Goal: Task Accomplishment & Management: Manage account settings

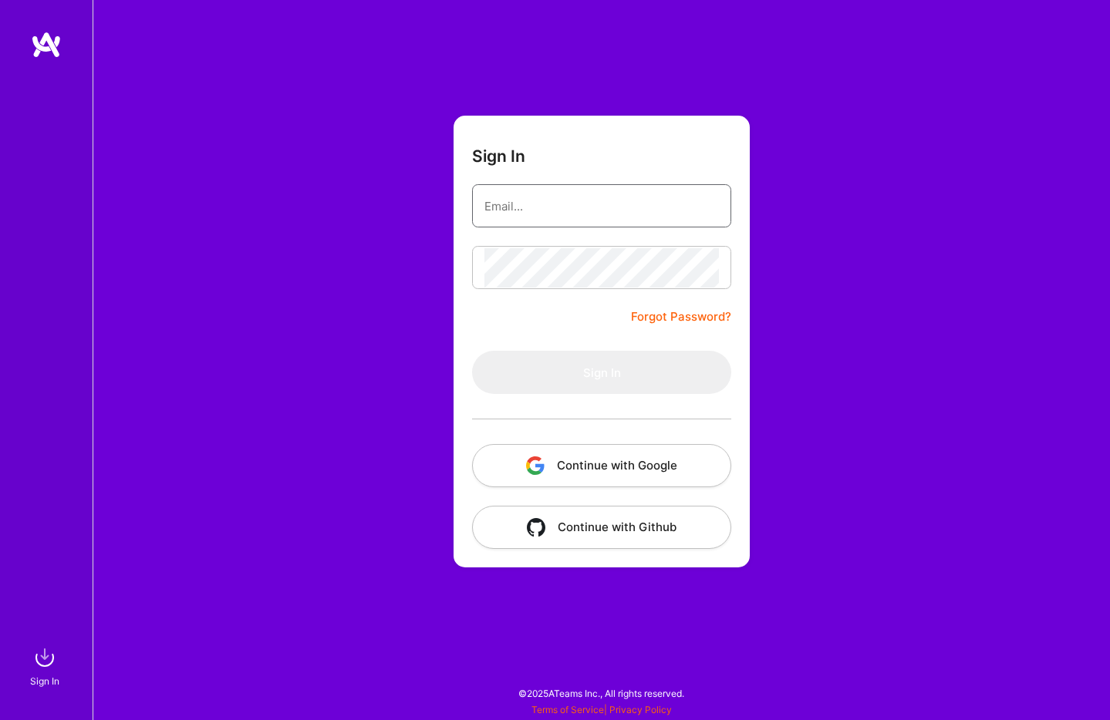
type input "[PERSON_NAME][EMAIL_ADDRESS][DOMAIN_NAME]"
click at [628, 466] on button "Continue with Google" at bounding box center [601, 465] width 259 height 43
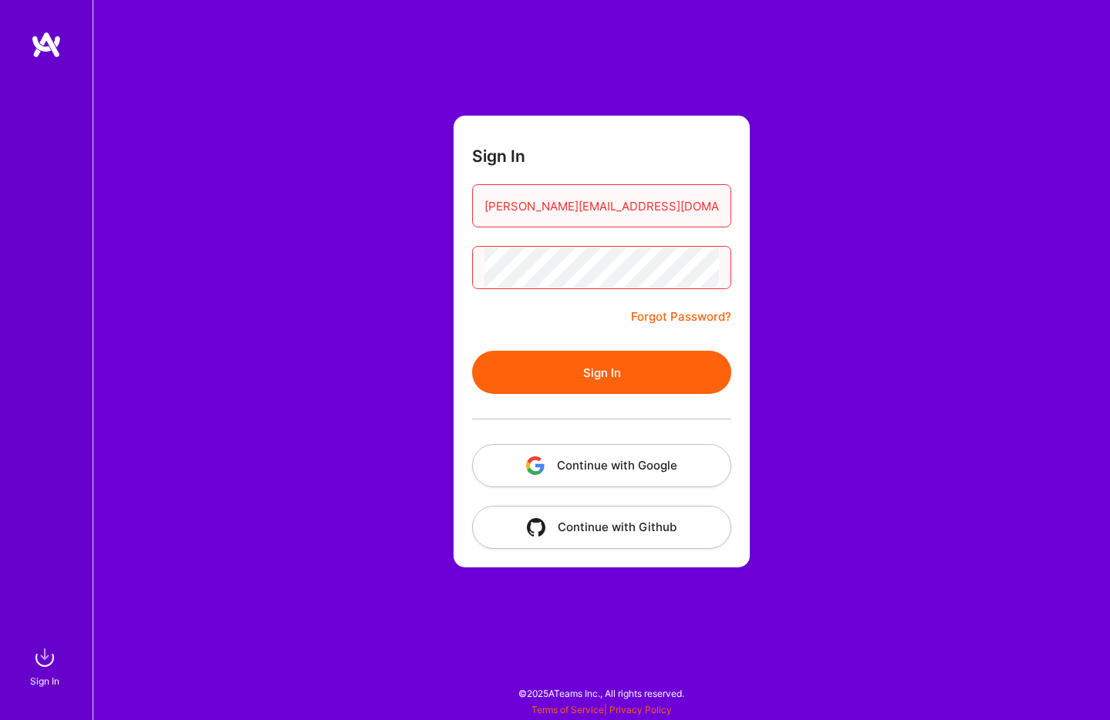
click at [593, 378] on button "Sign In" at bounding box center [601, 372] width 259 height 43
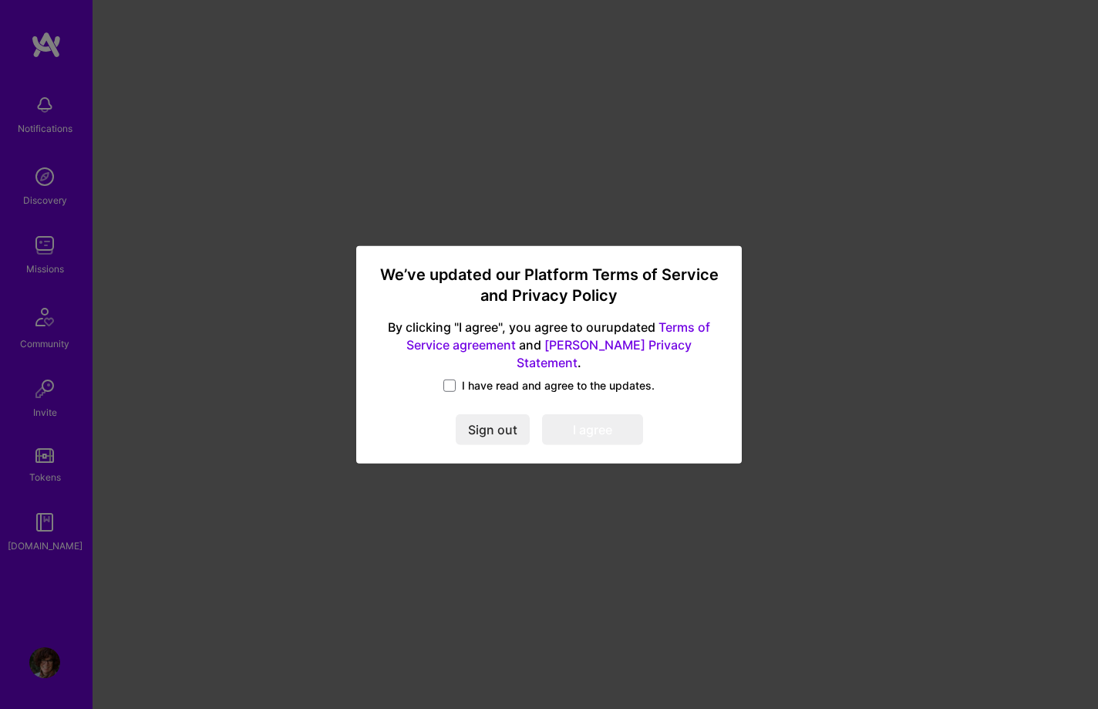
click at [456, 378] on label "I have read and agree to the updates." at bounding box center [548, 385] width 211 height 15
click at [0, 0] on input "I have read and agree to the updates." at bounding box center [0, 0] width 0 height 0
click at [596, 423] on button "I agree" at bounding box center [592, 429] width 101 height 31
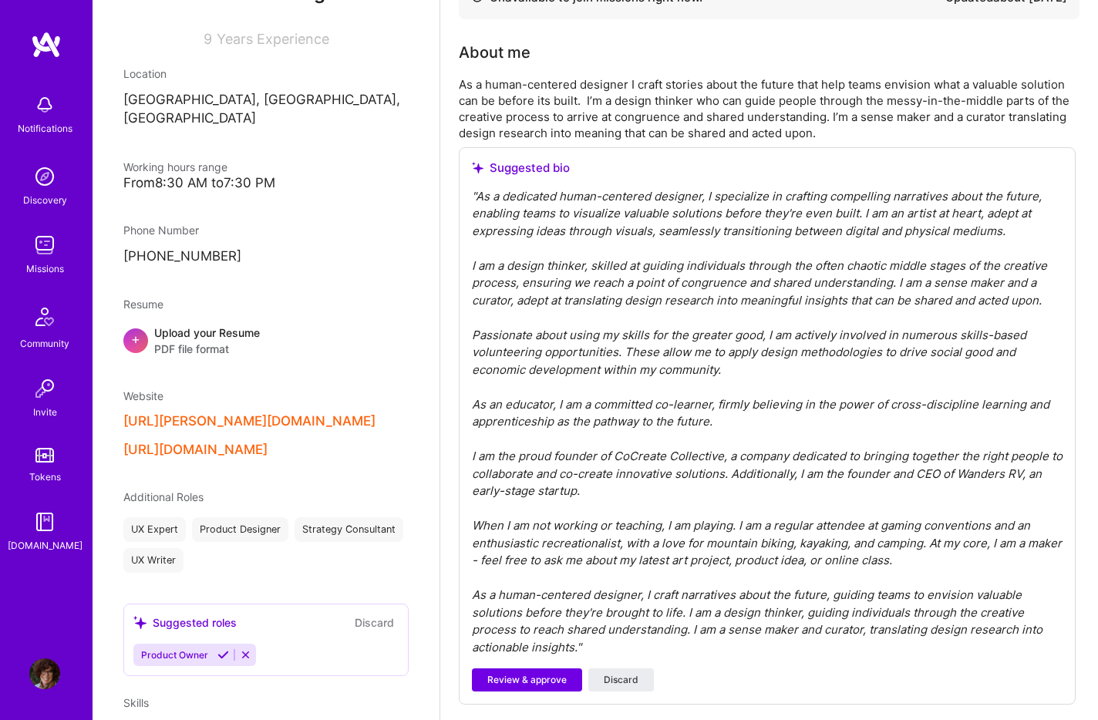
scroll to position [429, 0]
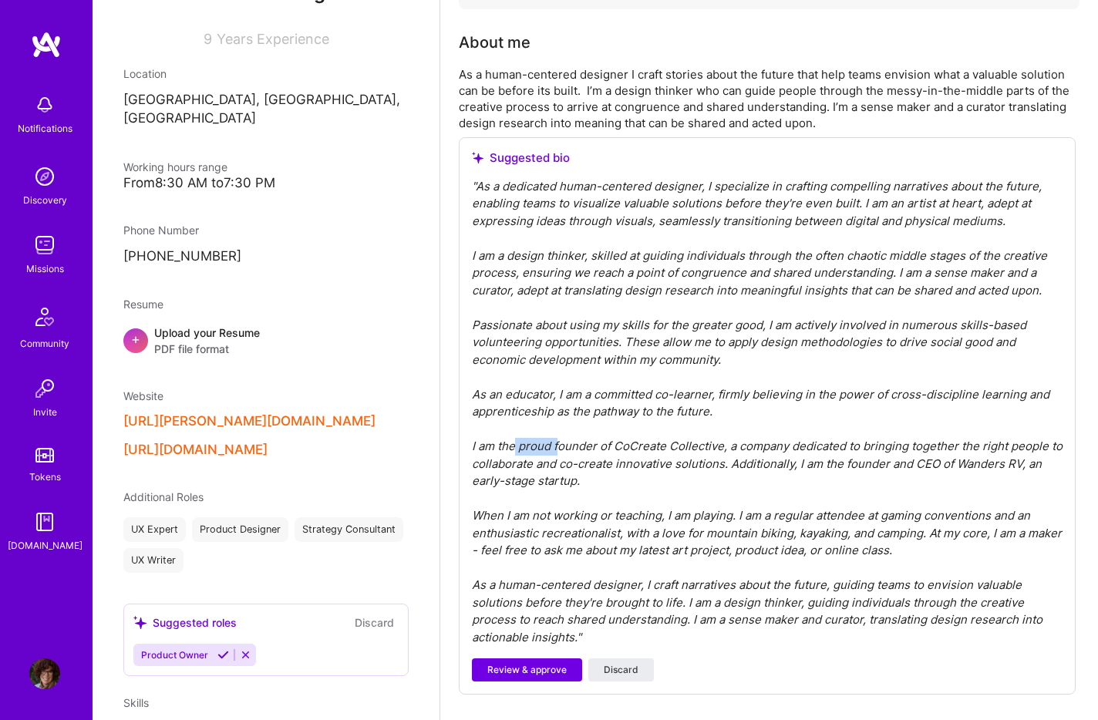
drag, startPoint x: 557, startPoint y: 426, endPoint x: 517, endPoint y: 429, distance: 39.4
click at [517, 429] on div "" As a dedicated human-centered designer, I specialize in crafting compelling n…" at bounding box center [767, 412] width 591 height 469
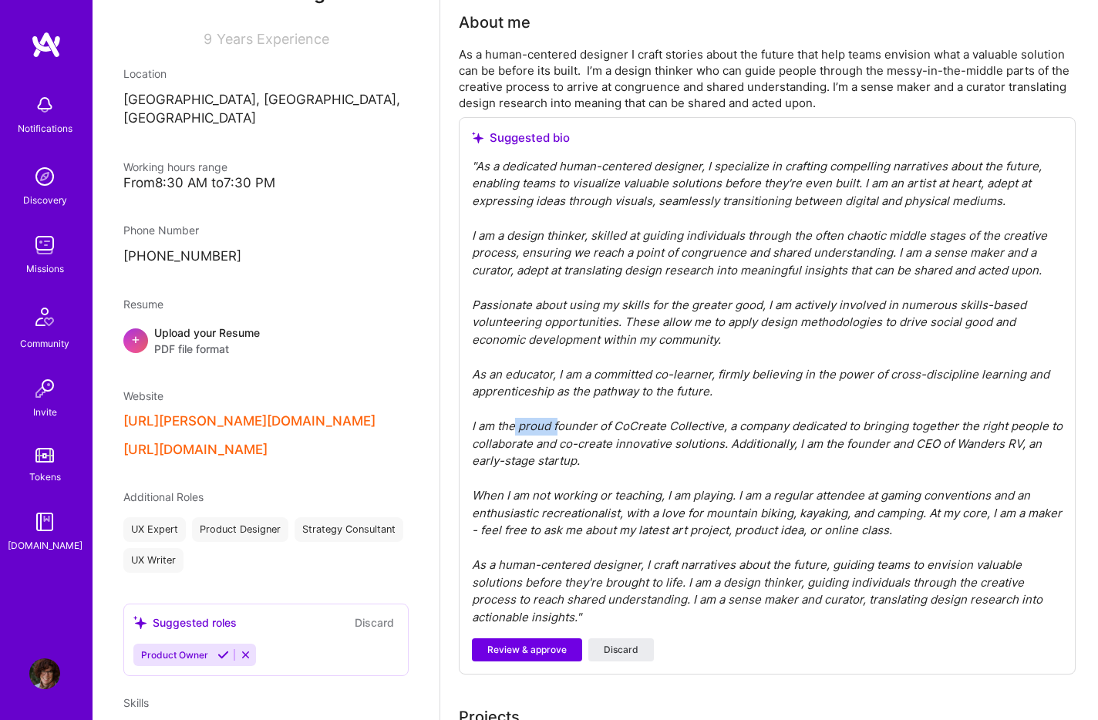
scroll to position [459, 0]
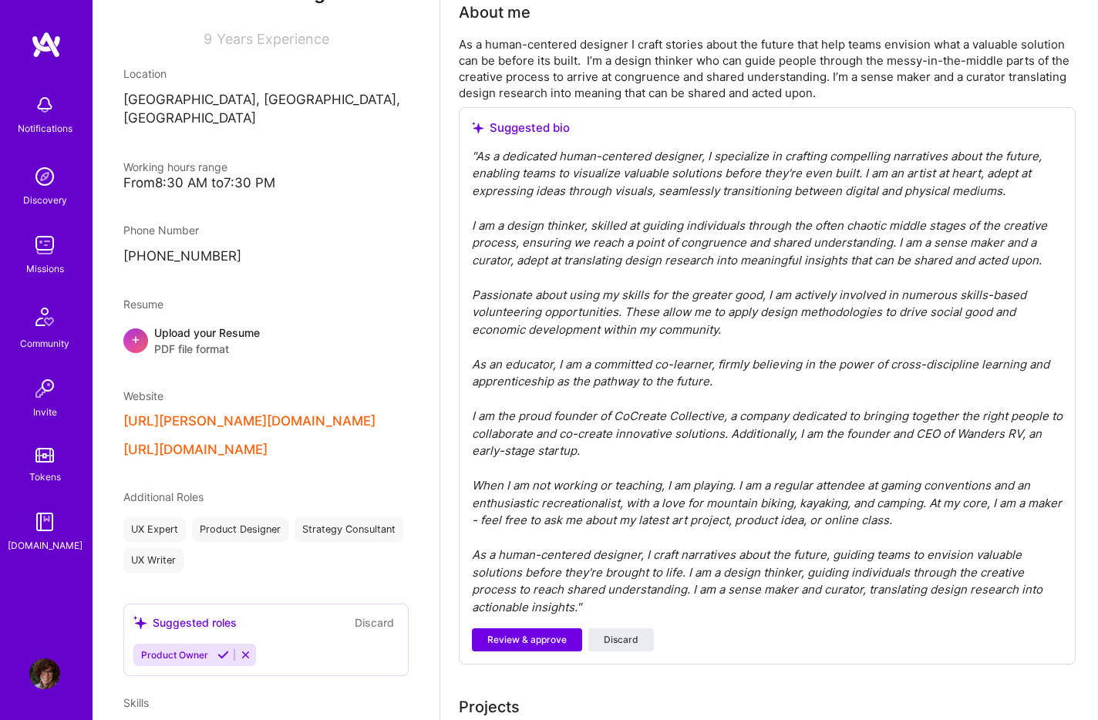
click at [590, 416] on div "" As a dedicated human-centered designer, I specialize in crafting compelling n…" at bounding box center [767, 382] width 591 height 469
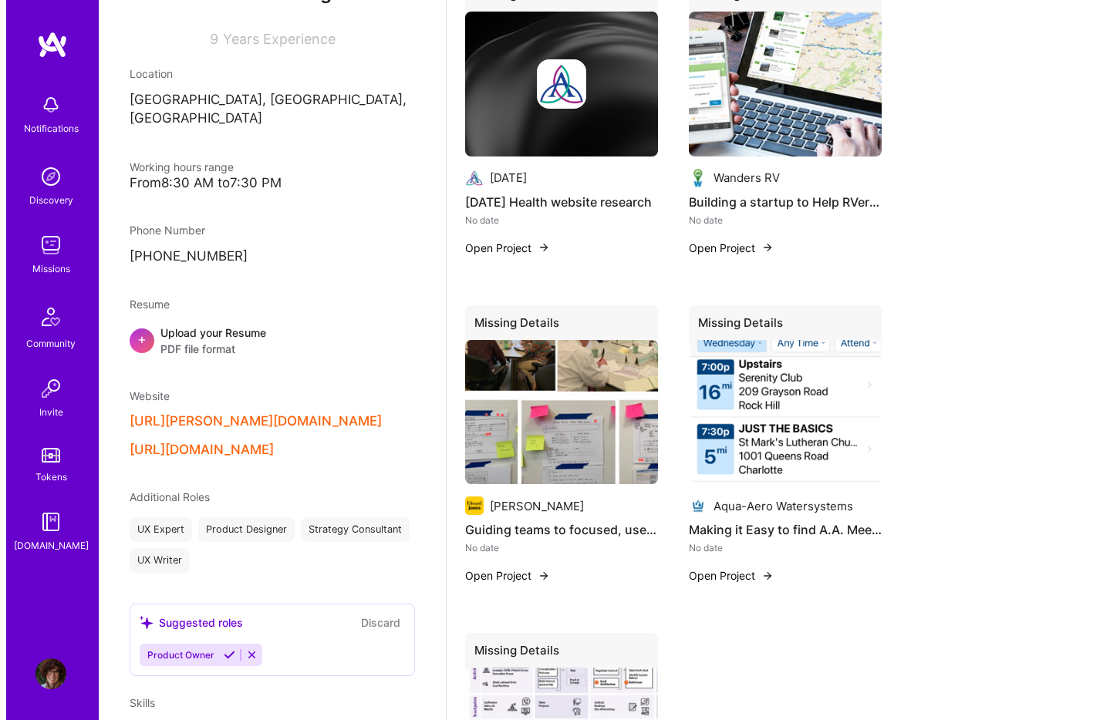
scroll to position [1209, 0]
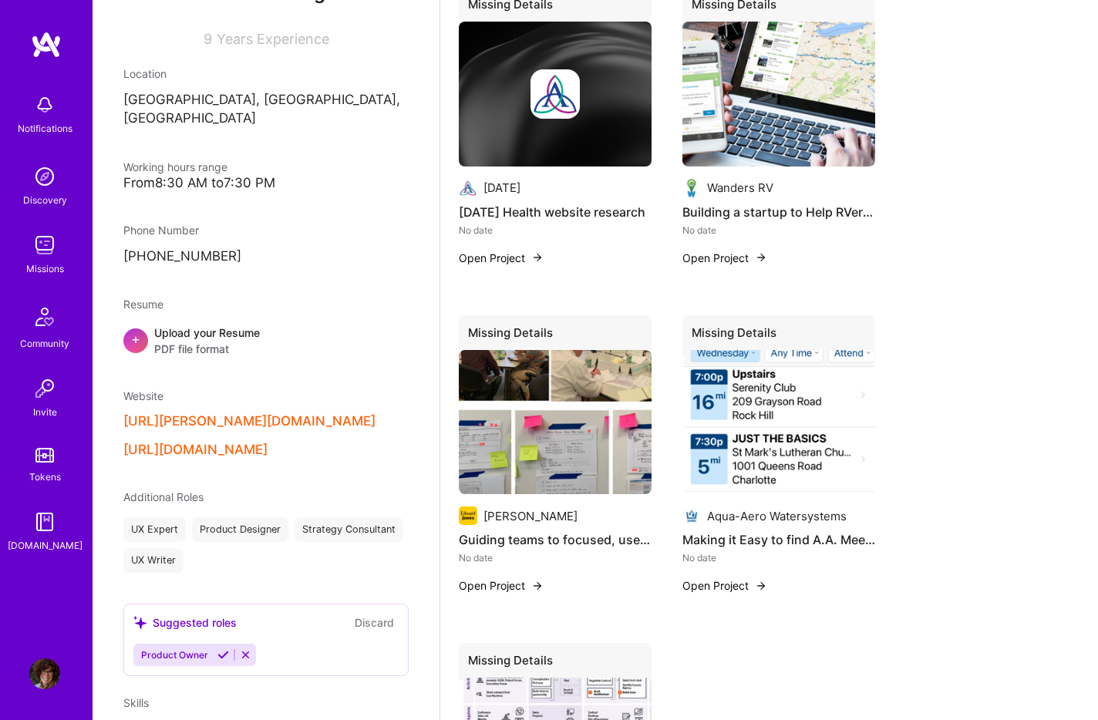
click at [713, 578] on button "Open Project" at bounding box center [724, 586] width 85 height 16
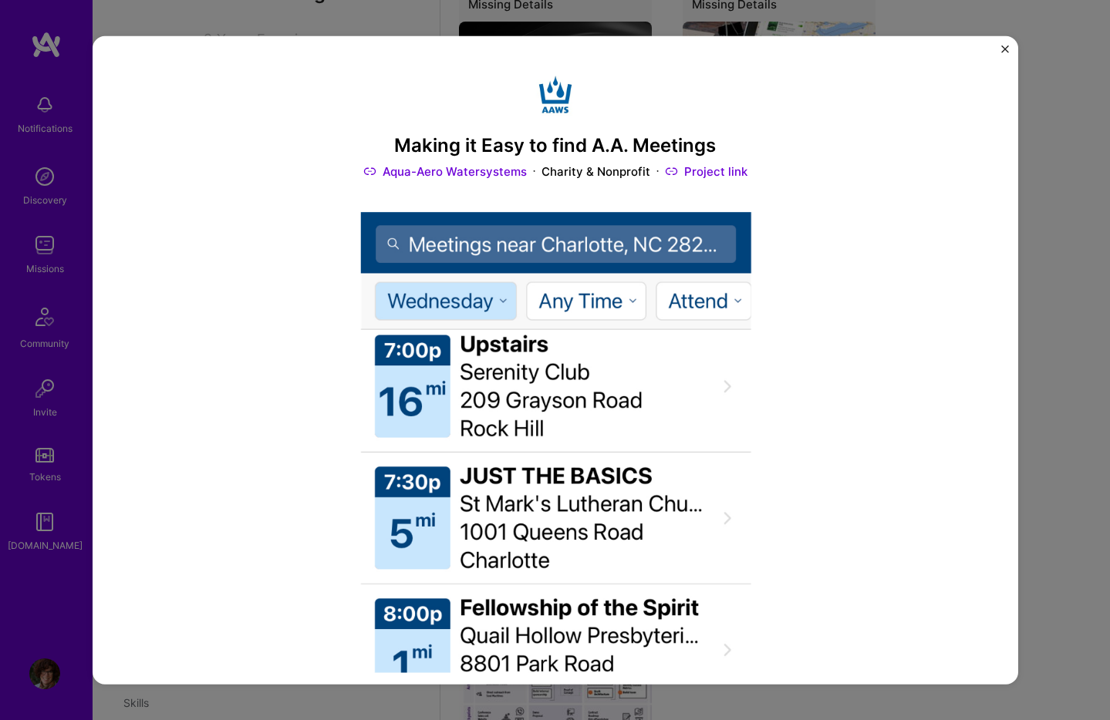
click at [437, 172] on link "Aqua-Aero Watersystems" at bounding box center [444, 171] width 163 height 16
click at [1008, 49] on img "Close" at bounding box center [1005, 49] width 8 height 8
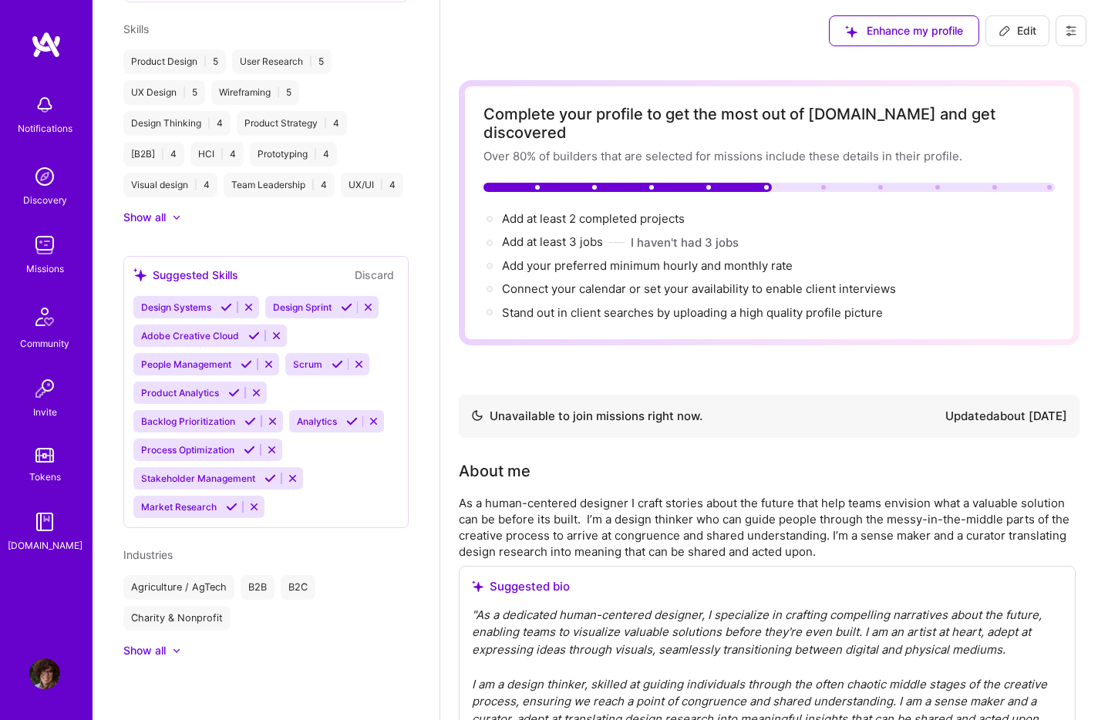
click at [1015, 34] on span "Edit" at bounding box center [1017, 30] width 38 height 15
select select "US"
select select "Not Available"
select select "1 Month"
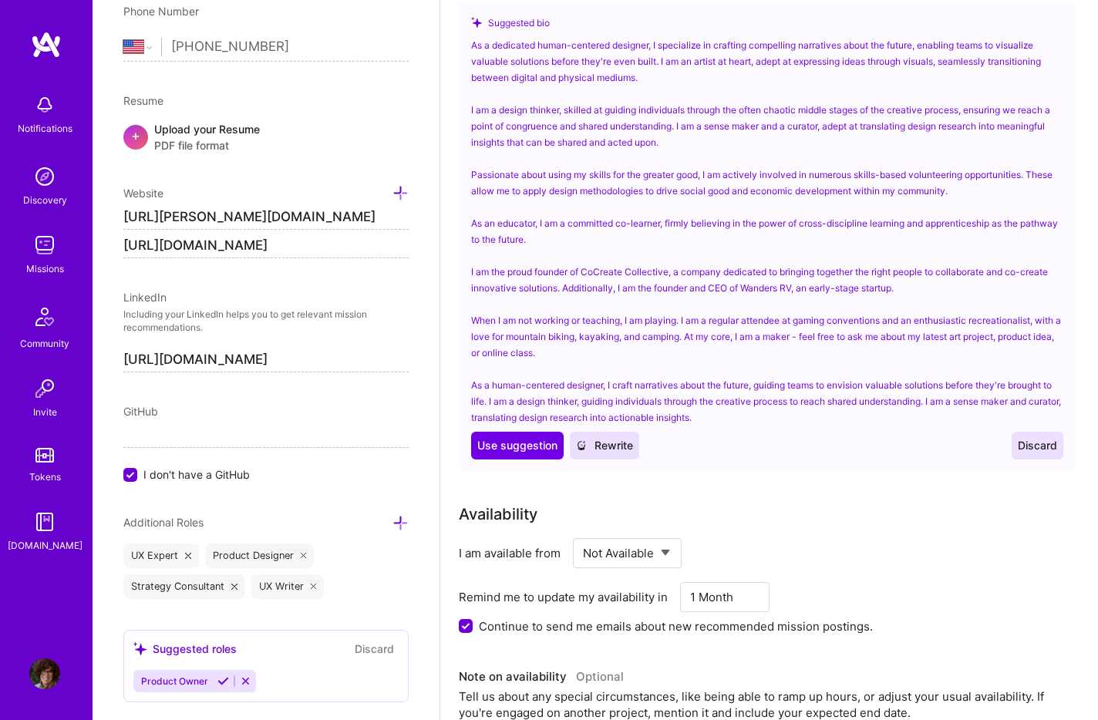
scroll to position [583, 0]
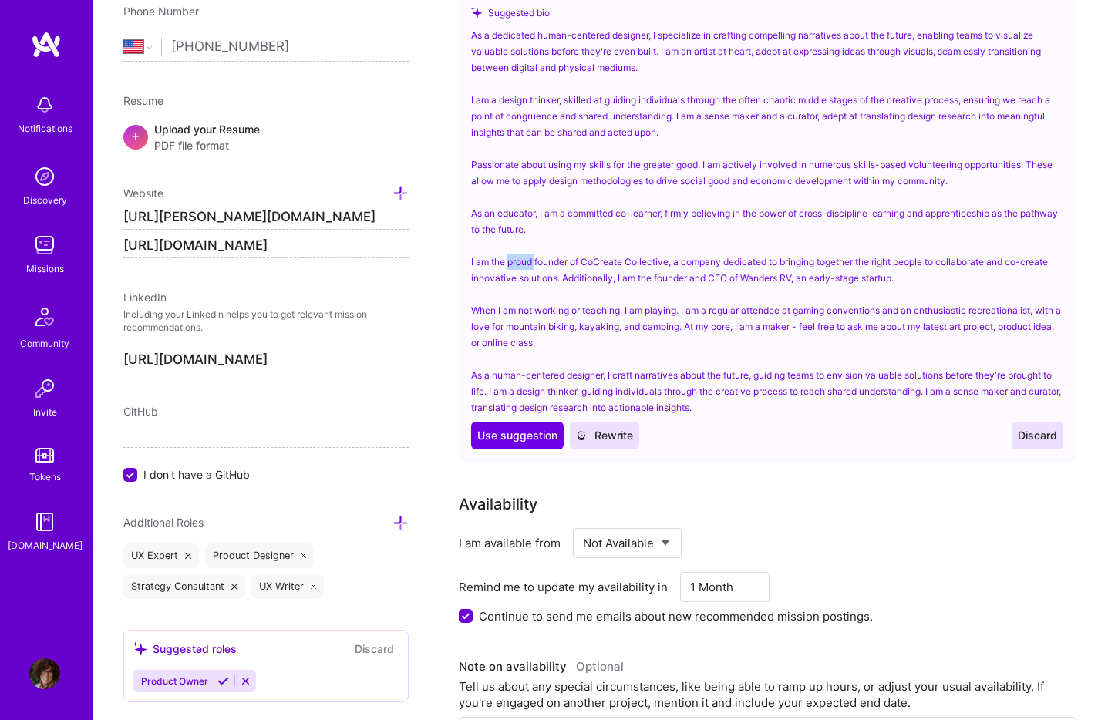
drag, startPoint x: 537, startPoint y: 242, endPoint x: 510, endPoint y: 242, distance: 26.2
click at [510, 242] on div "As a dedicated human-centered designer, I specialize in crafting compelling nar…" at bounding box center [767, 221] width 592 height 389
click at [504, 428] on span "Use suggestion" at bounding box center [517, 435] width 80 height 15
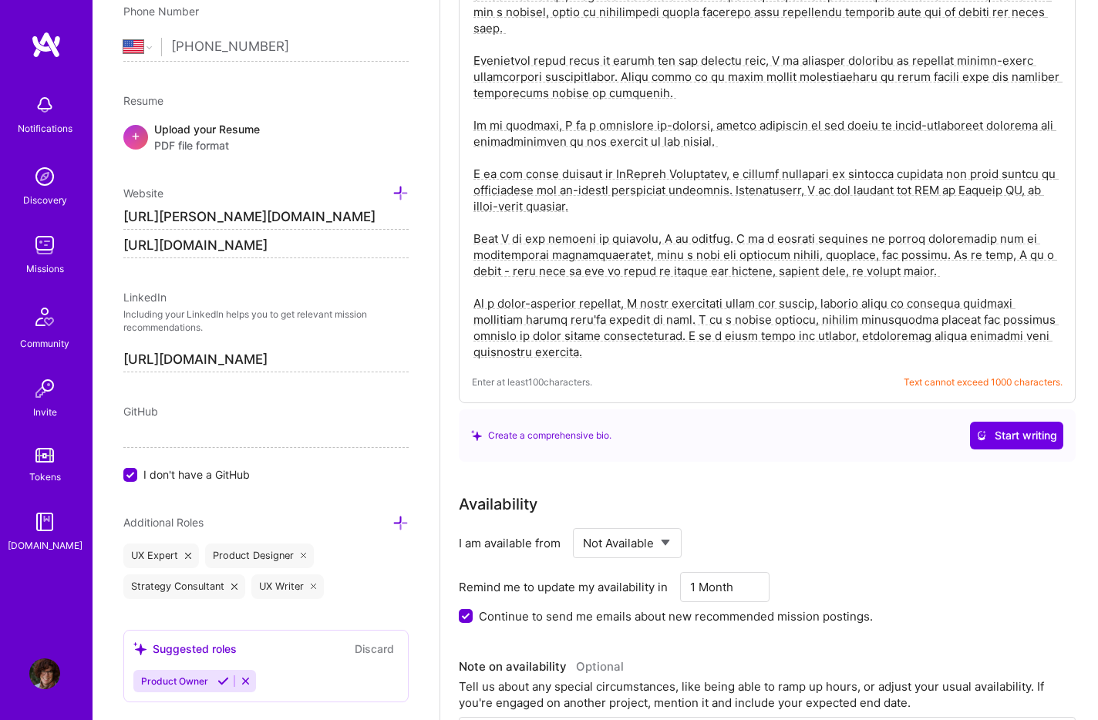
scroll to position [532, 0]
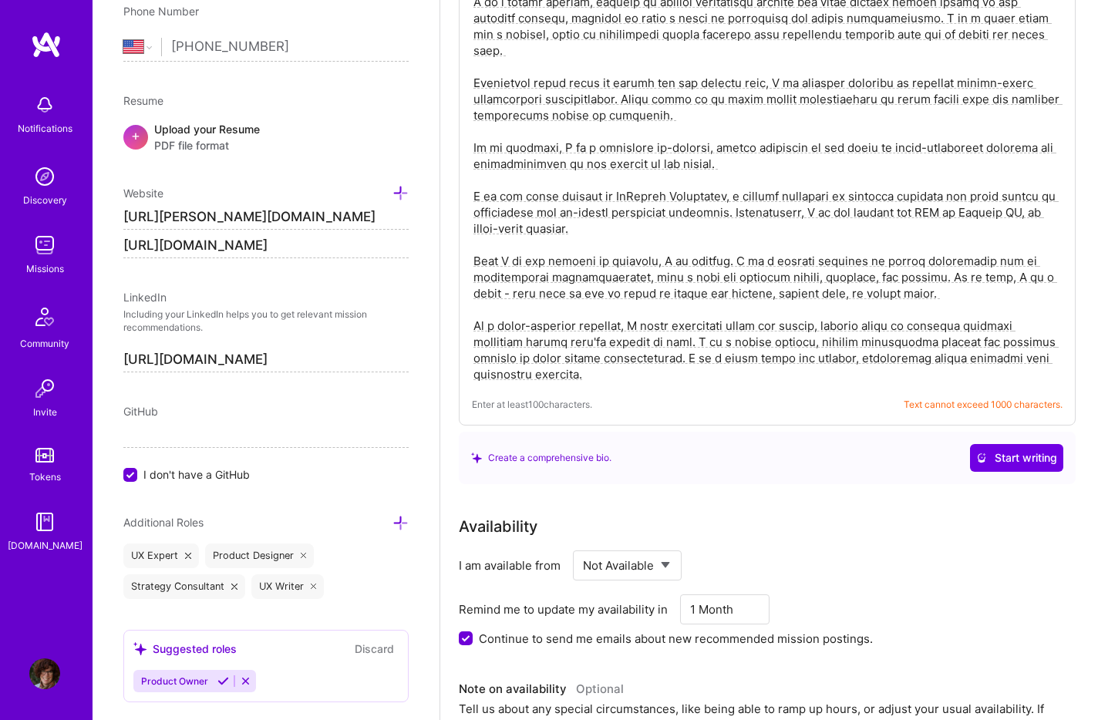
drag, startPoint x: 556, startPoint y: 161, endPoint x: 521, endPoint y: 161, distance: 34.7
click at [521, 161] on textarea at bounding box center [767, 156] width 591 height 456
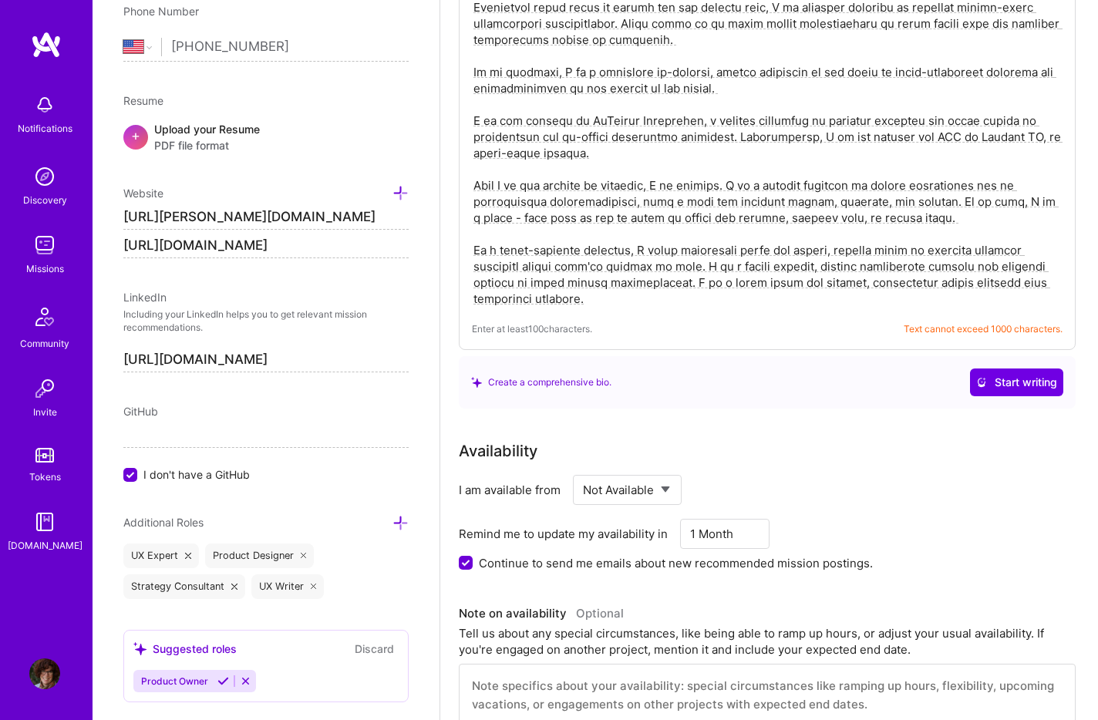
scroll to position [618, 0]
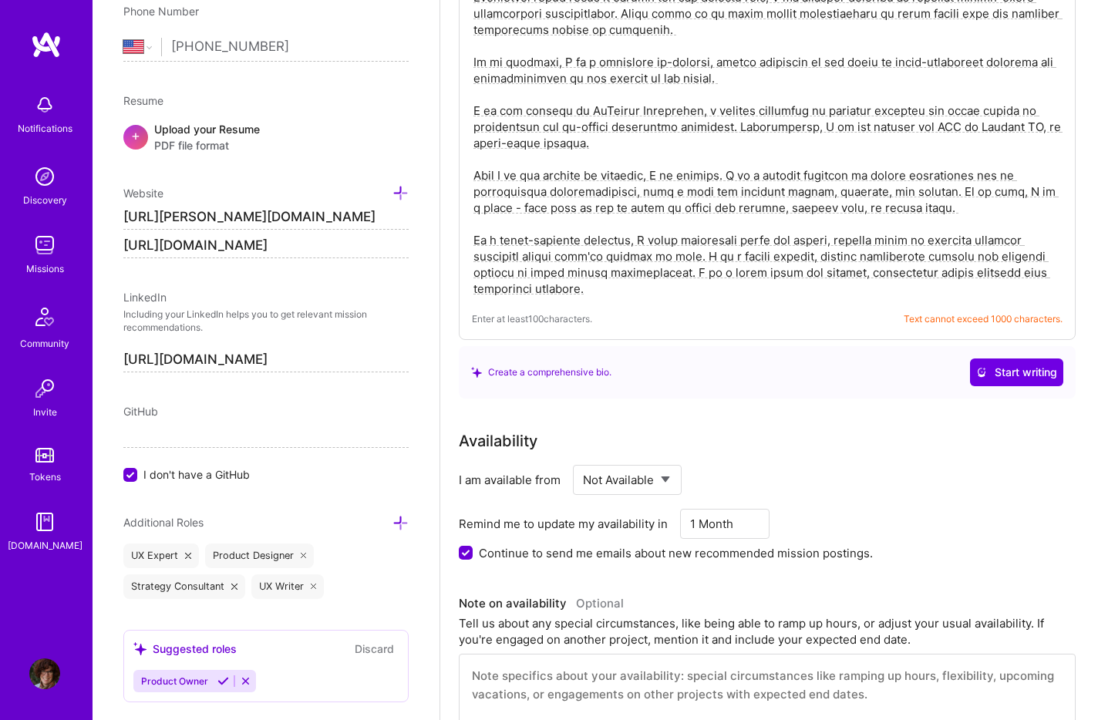
type textarea "As a dedicated human-centered designer, I specialize in crafting compelling nar…"
click at [657, 463] on select "Select... Right Now Future Date Not Available" at bounding box center [627, 479] width 89 height 39
select select "Right Now"
click at [583, 460] on select "Select... Right Now Future Date Not Available" at bounding box center [627, 479] width 89 height 39
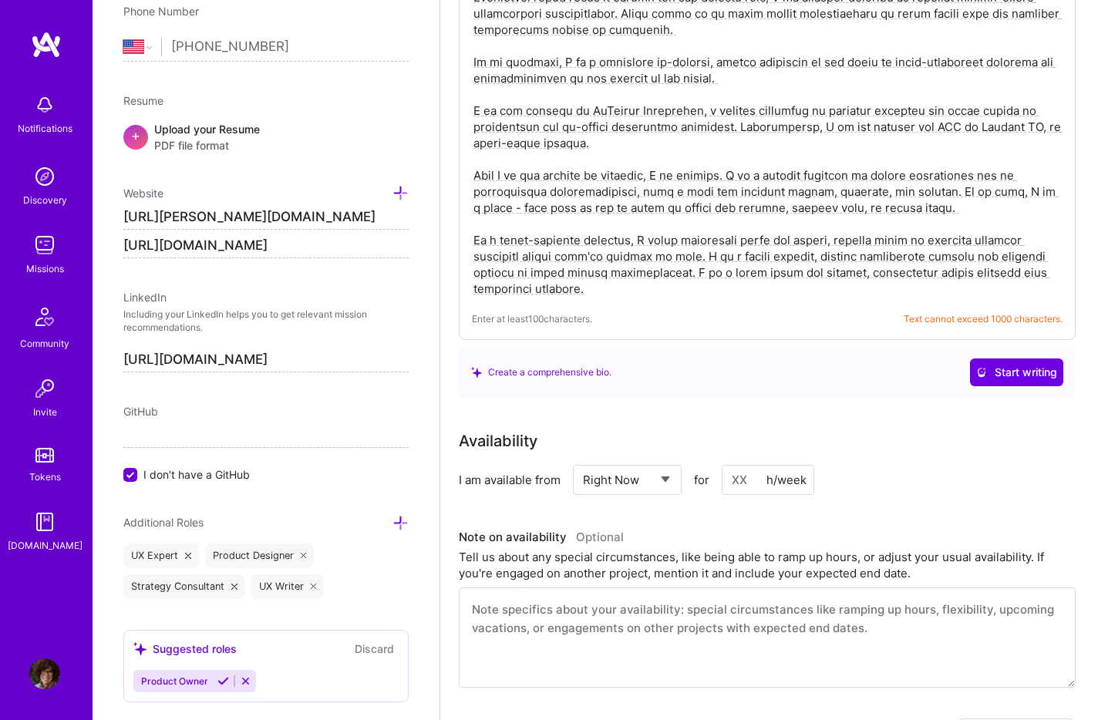
drag, startPoint x: 745, startPoint y: 460, endPoint x: 721, endPoint y: 458, distance: 24.0
click at [721, 465] on div "Select... Right Now Future Date Not Available for h/week" at bounding box center [693, 480] width 241 height 30
drag, startPoint x: 734, startPoint y: 459, endPoint x: 743, endPoint y: 459, distance: 9.3
click at [743, 465] on input at bounding box center [768, 480] width 93 height 30
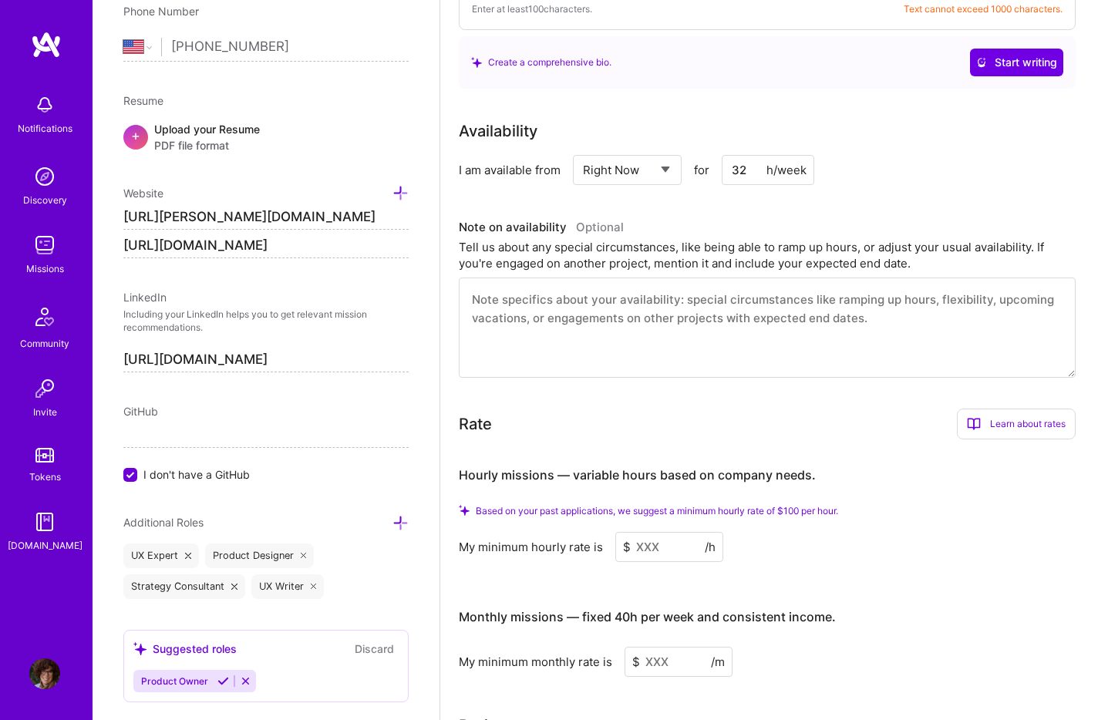
scroll to position [938, 0]
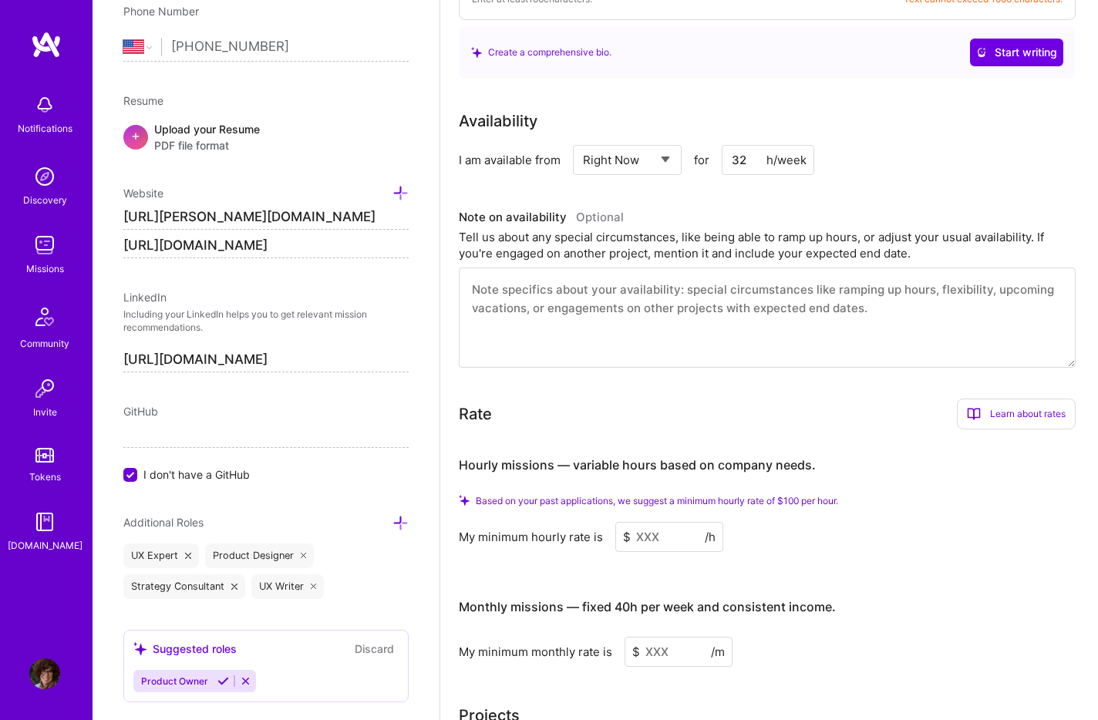
type input "32"
drag, startPoint x: 659, startPoint y: 519, endPoint x: 623, endPoint y: 519, distance: 36.2
click at [623, 522] on div "$ /h" at bounding box center [669, 537] width 108 height 30
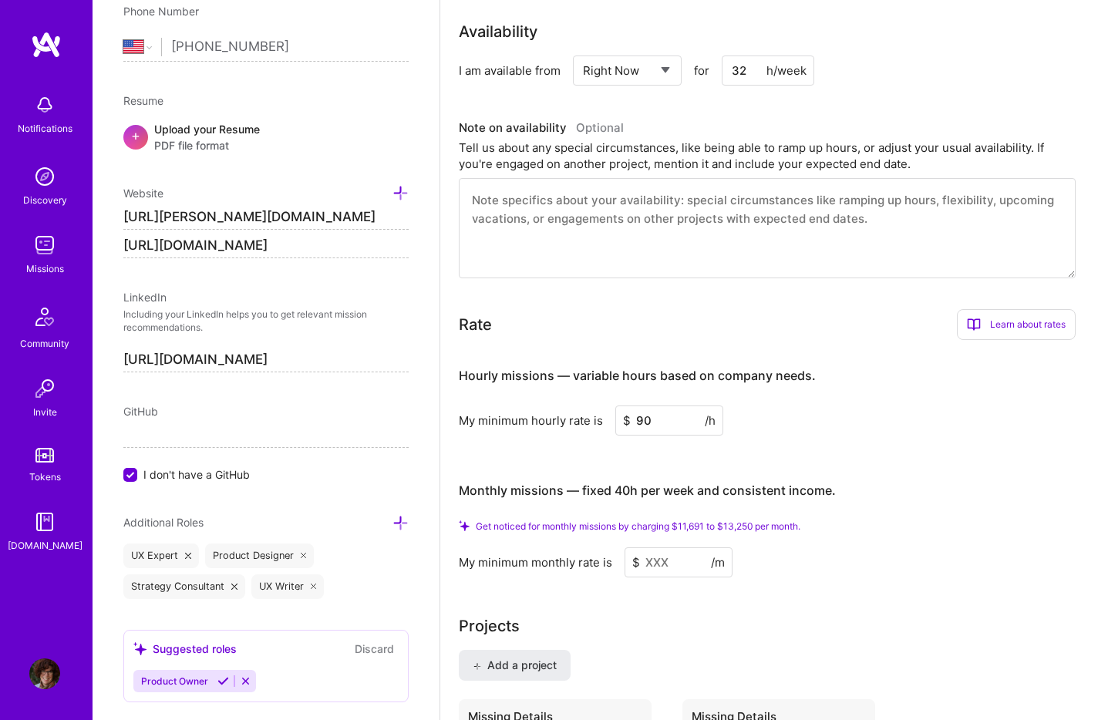
scroll to position [1037, 0]
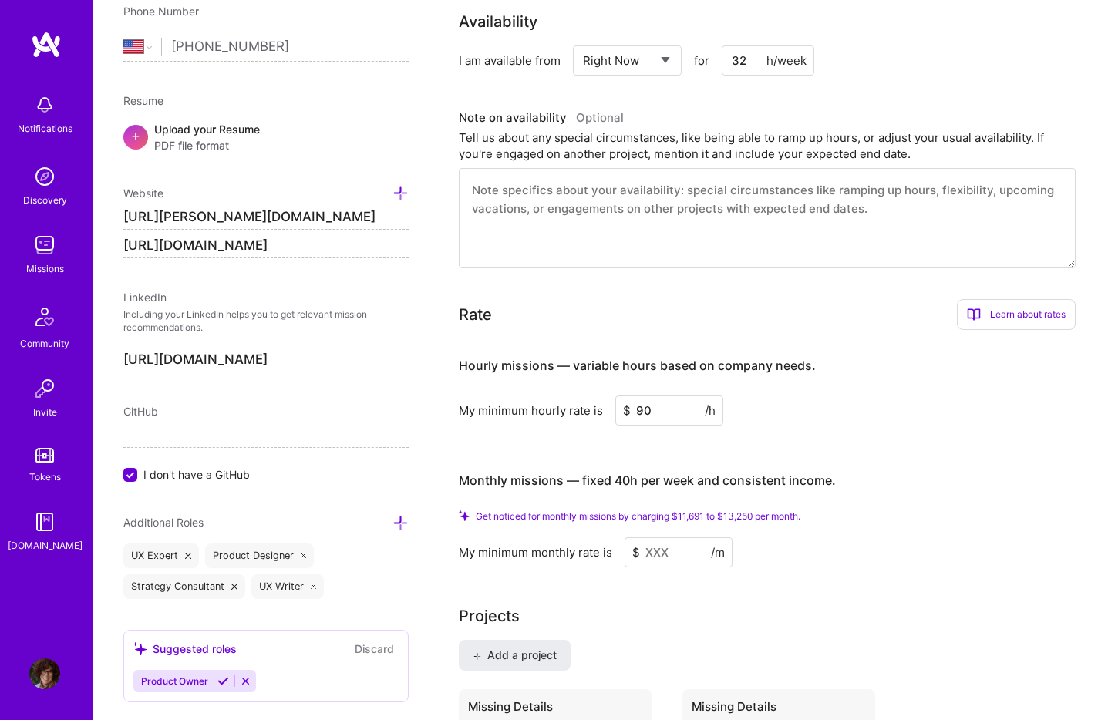
type input "90"
click at [687, 537] on input at bounding box center [679, 552] width 108 height 30
type input "14"
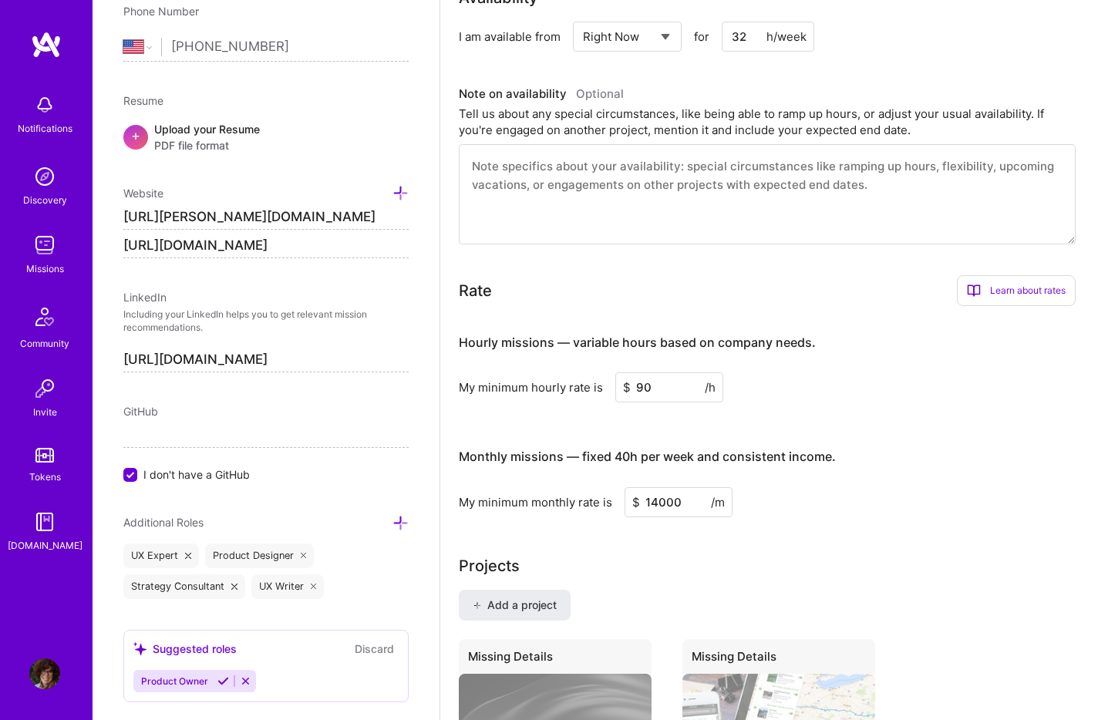
type input "14000"
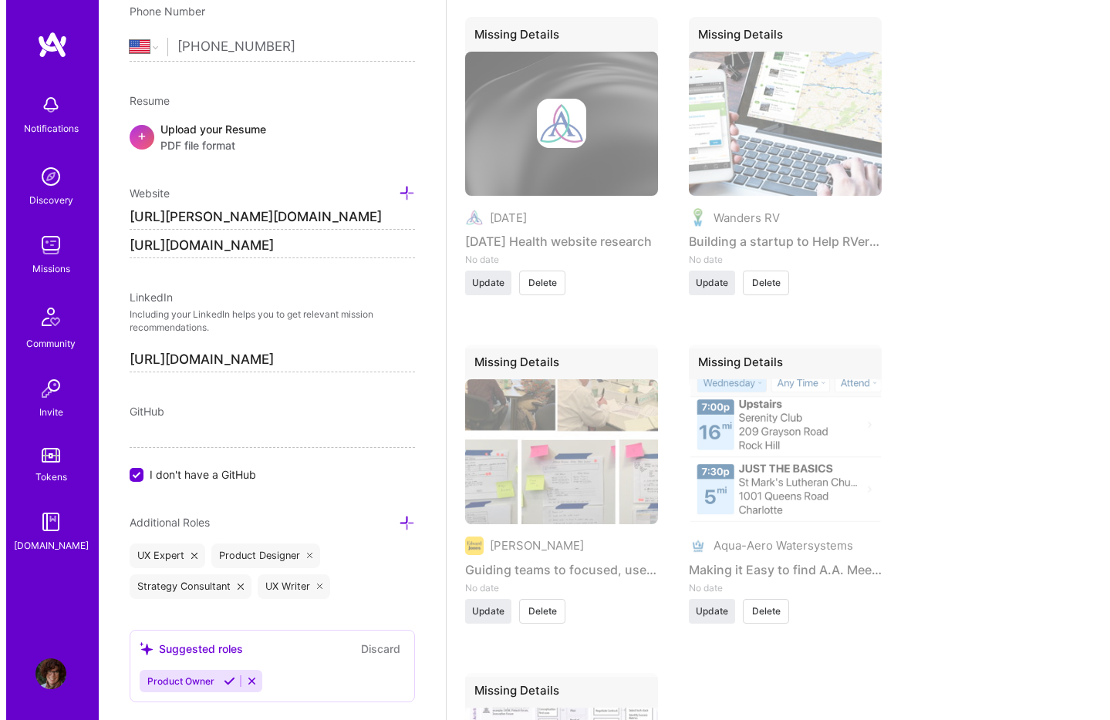
scroll to position [1669, 0]
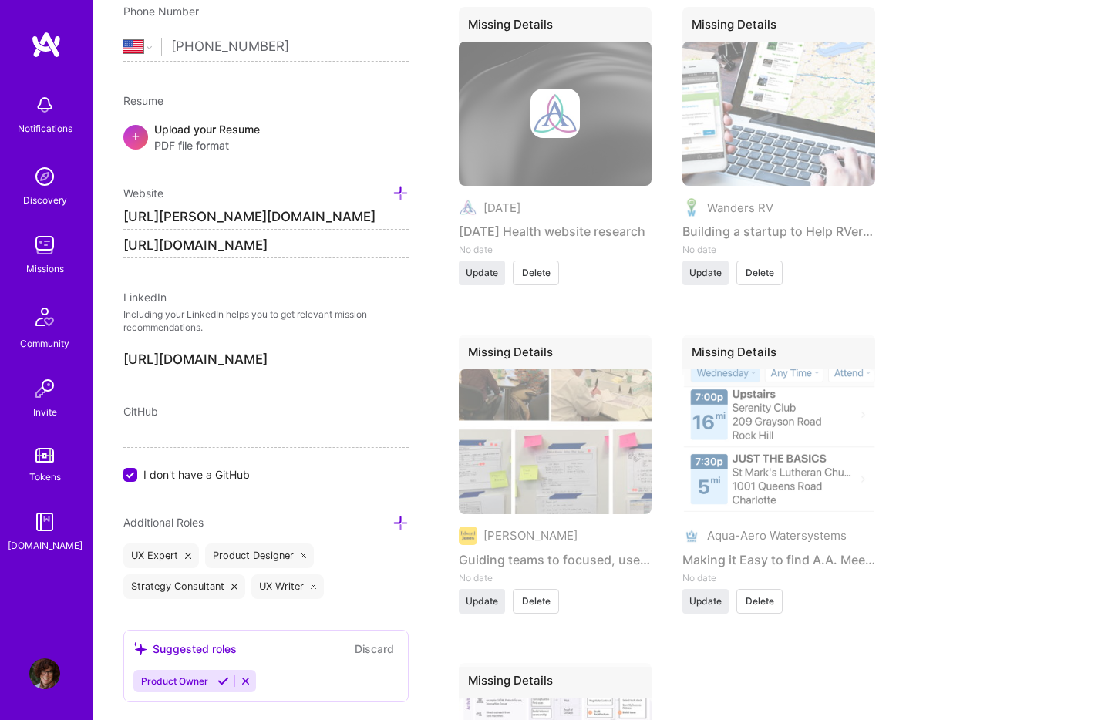
click at [708, 335] on div "Missing Details" at bounding box center [778, 355] width 193 height 41
click at [706, 594] on span "Update" at bounding box center [705, 601] width 32 height 14
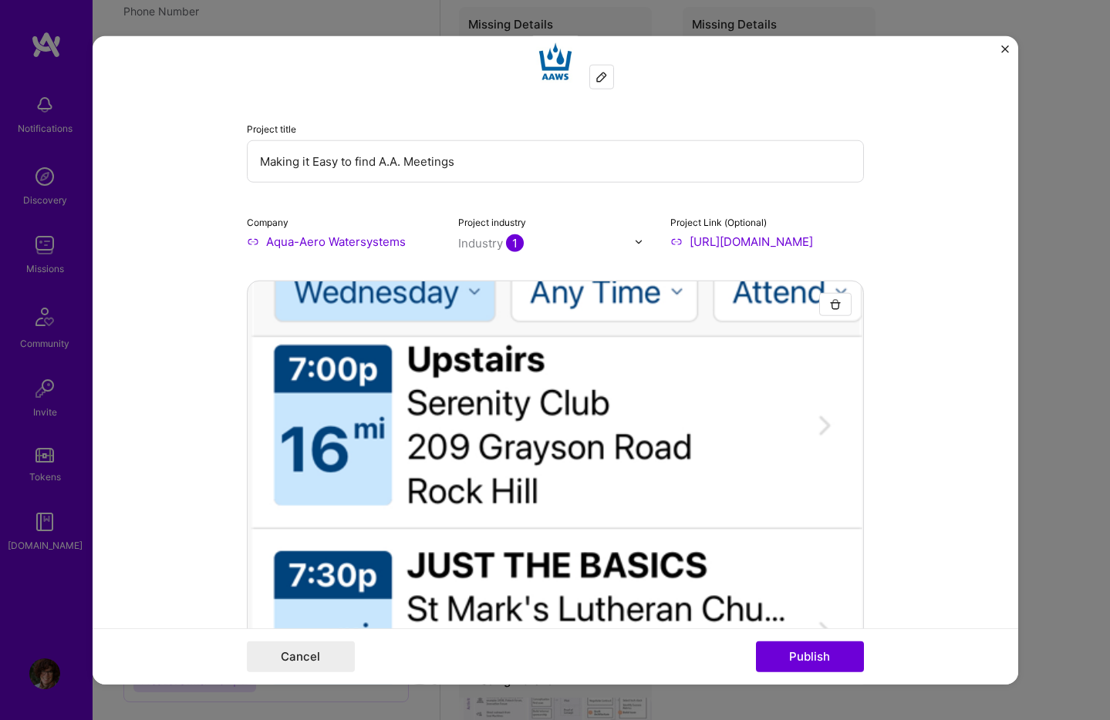
scroll to position [0, 0]
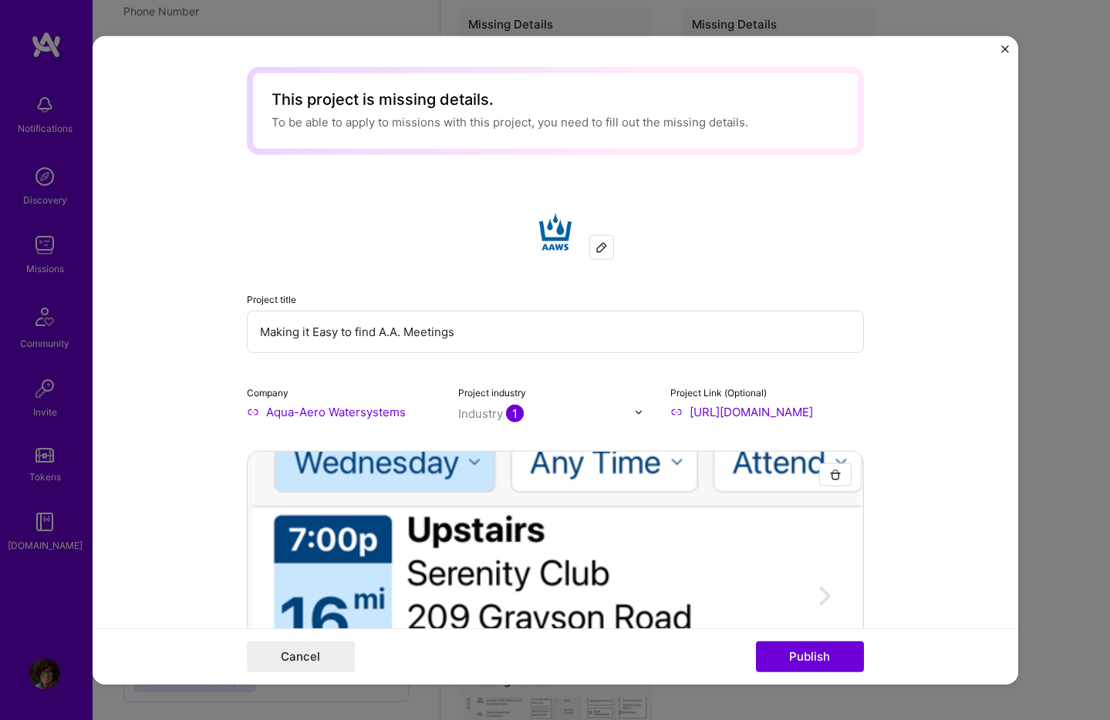
click at [595, 250] on img at bounding box center [601, 247] width 12 height 12
click at [595, 246] on img at bounding box center [601, 247] width 12 height 12
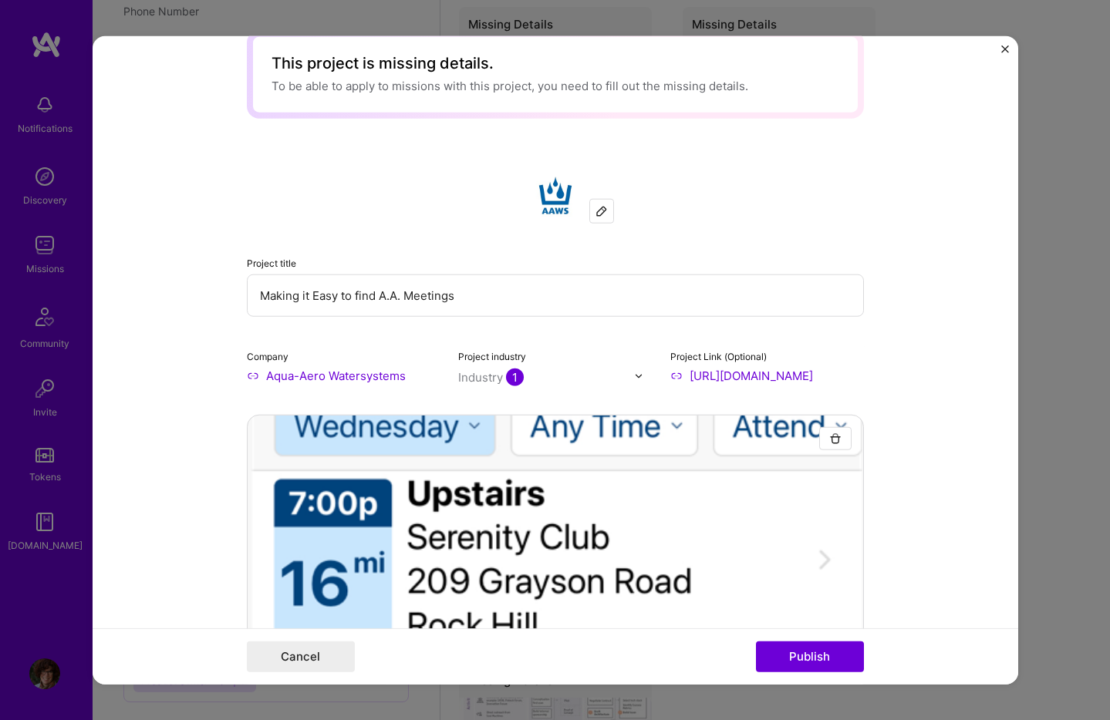
click at [366, 374] on input "Aqua-Aero Watersystems" at bounding box center [344, 376] width 194 height 16
drag, startPoint x: 400, startPoint y: 374, endPoint x: 142, endPoint y: 375, distance: 258.3
click at [142, 375] on form "This project is missing details. To be able to apply to missions with this proj…" at bounding box center [555, 360] width 925 height 648
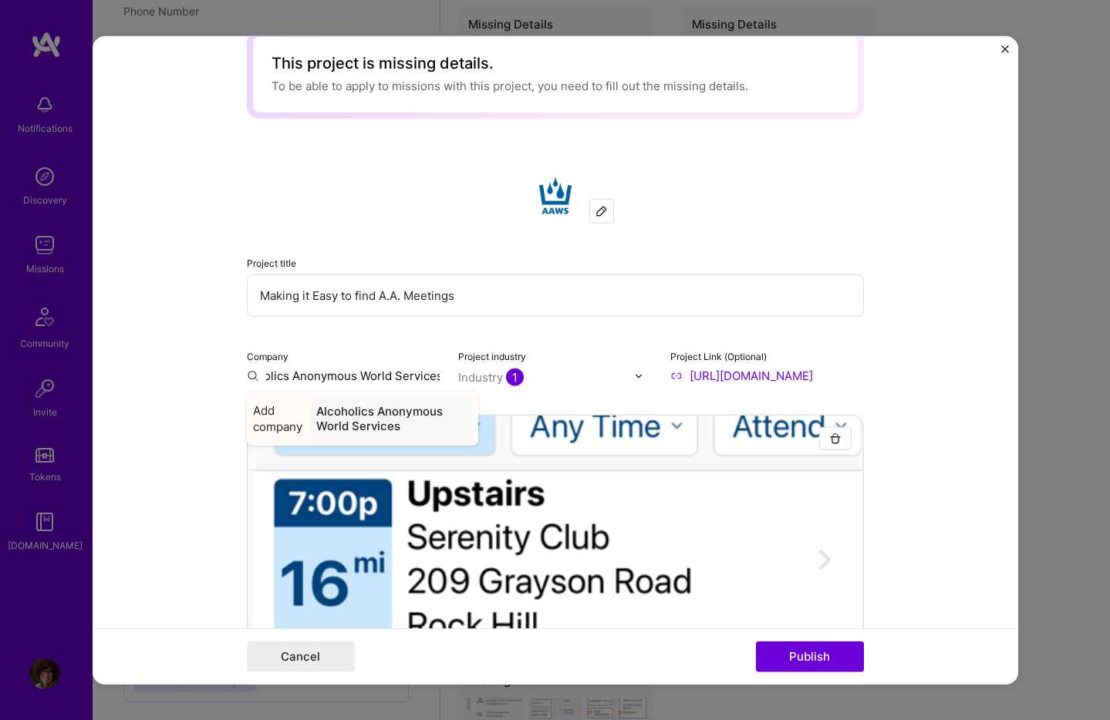
type input "Alcoholics Anonymous World Services"
click at [344, 412] on div "Alcoholics Anonymous World Services" at bounding box center [390, 419] width 161 height 42
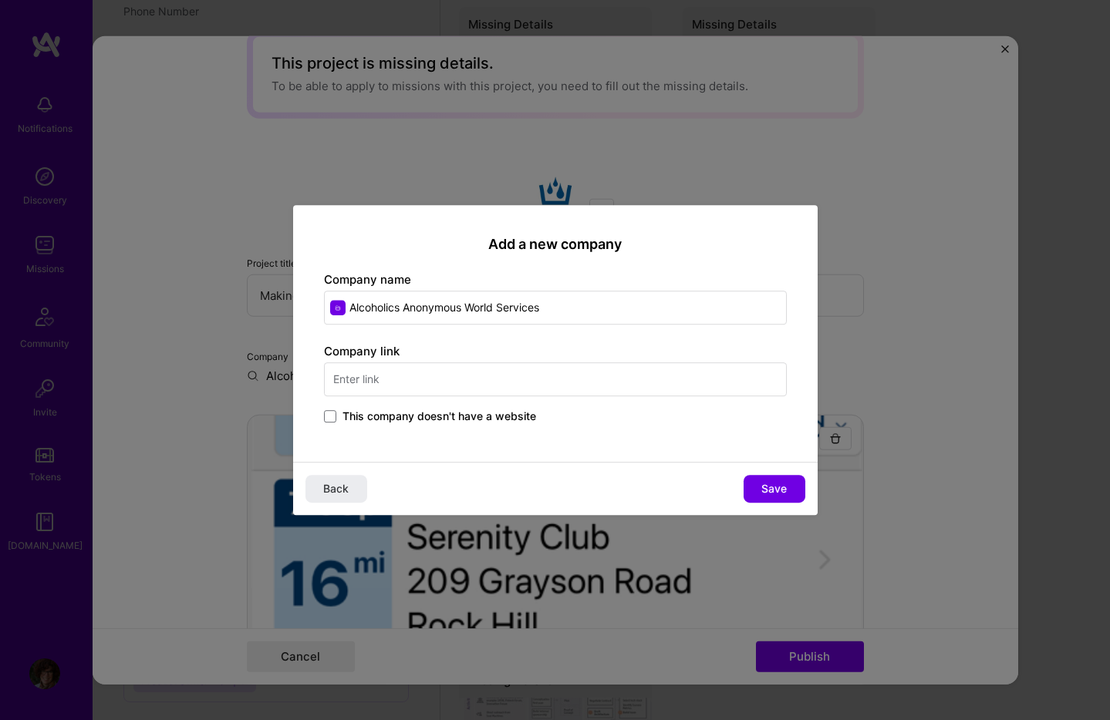
click at [544, 386] on input "text" at bounding box center [555, 379] width 463 height 34
type input "[DOMAIN_NAME]"
click at [790, 494] on button "Save" at bounding box center [774, 489] width 62 height 28
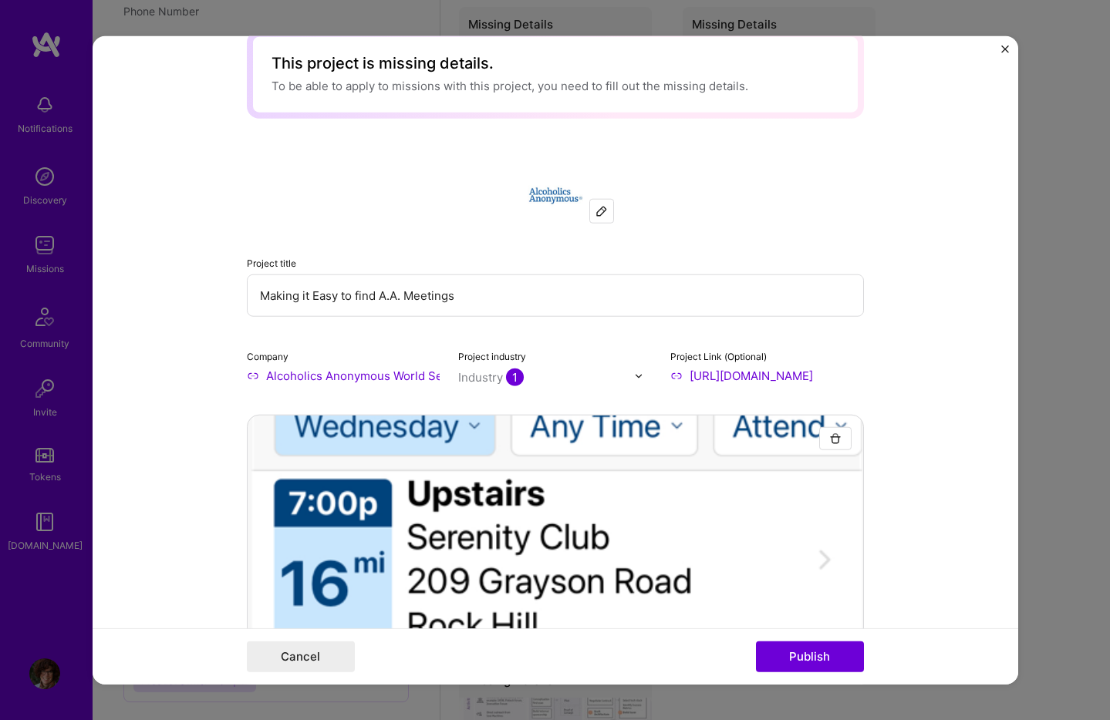
click at [634, 375] on img at bounding box center [638, 375] width 9 height 9
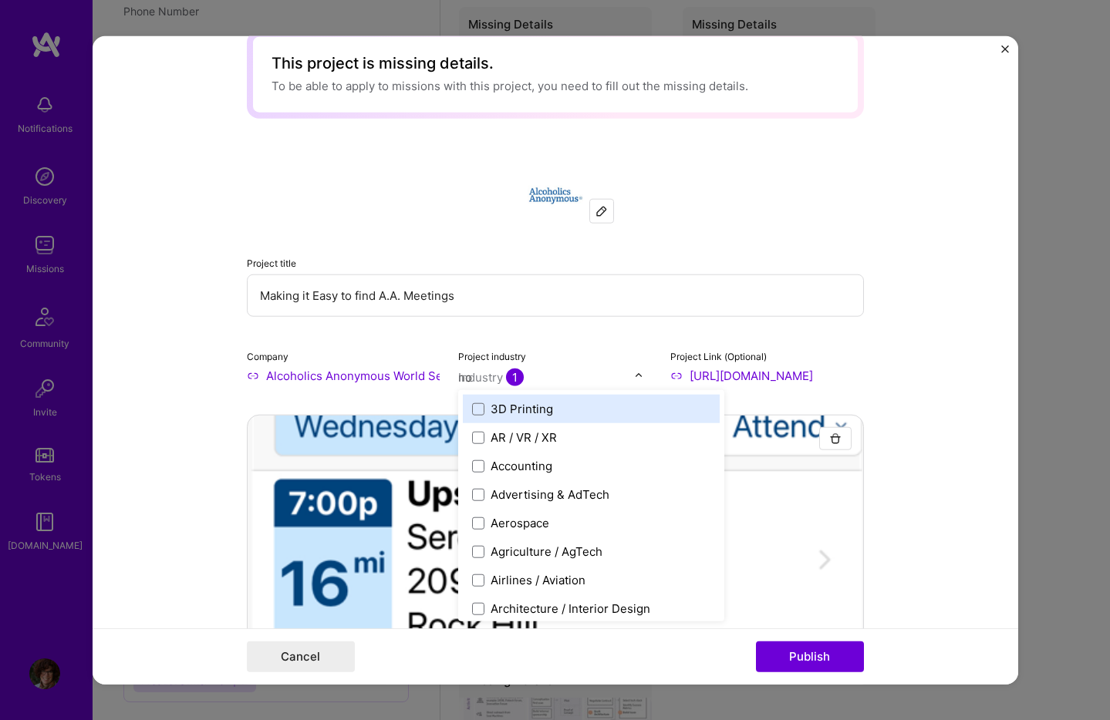
type input "non"
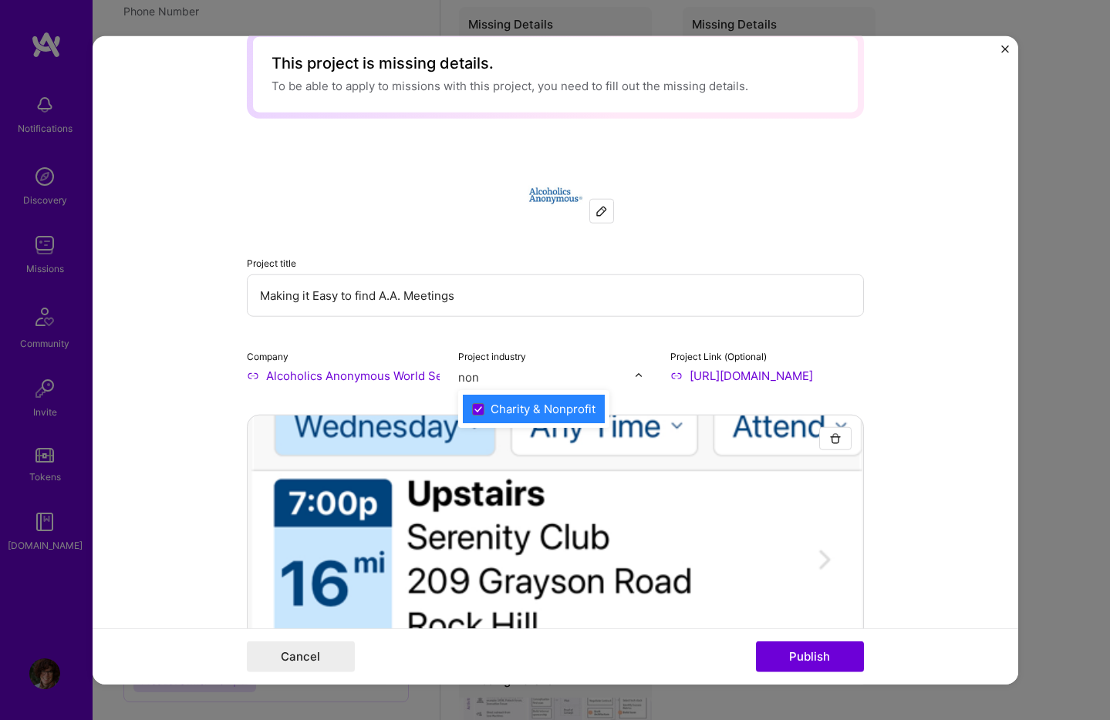
click at [552, 403] on div "Charity & Nonprofit" at bounding box center [542, 409] width 105 height 16
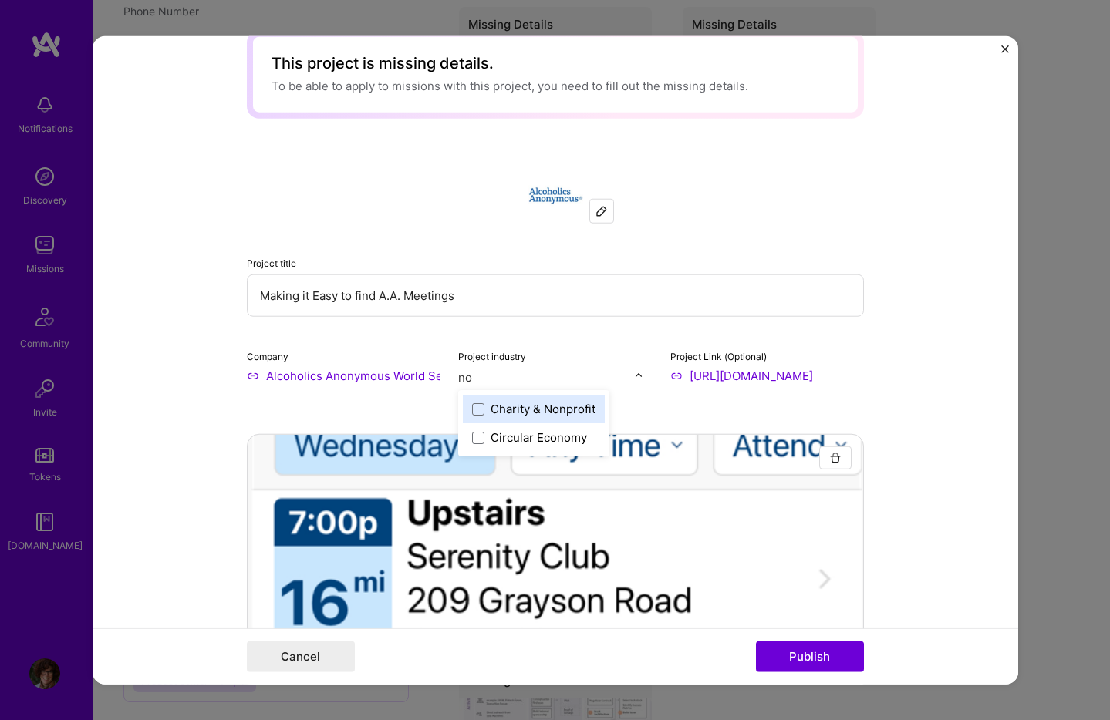
type input "non"
click at [475, 409] on span at bounding box center [478, 408] width 12 height 12
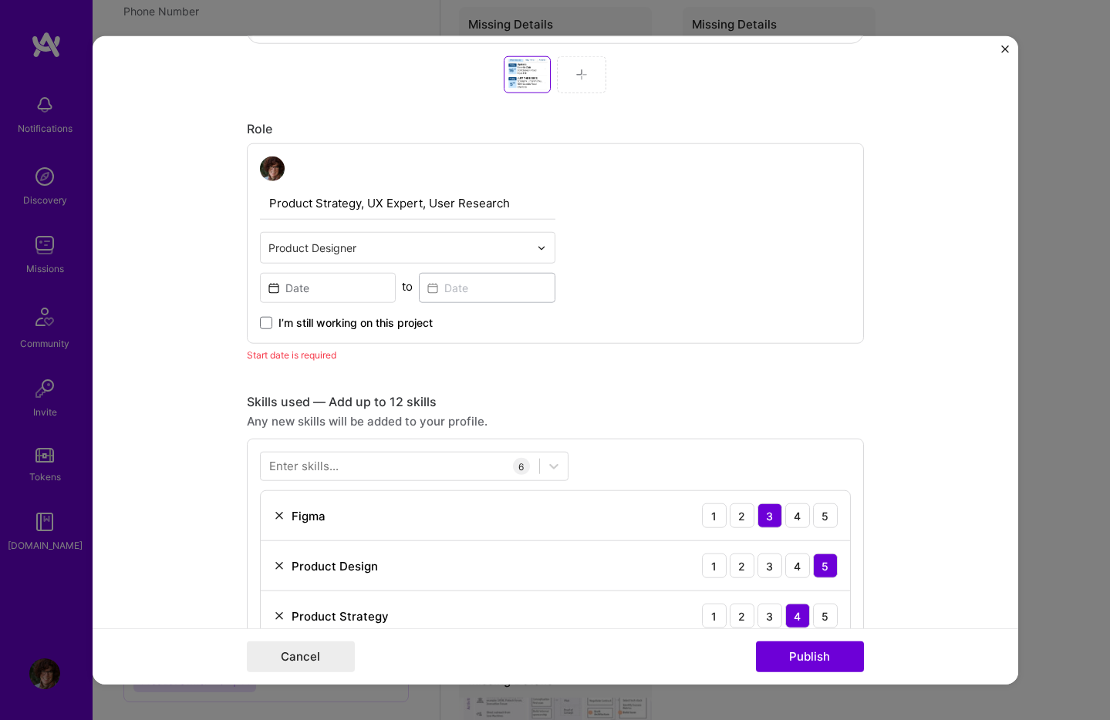
scroll to position [880, 0]
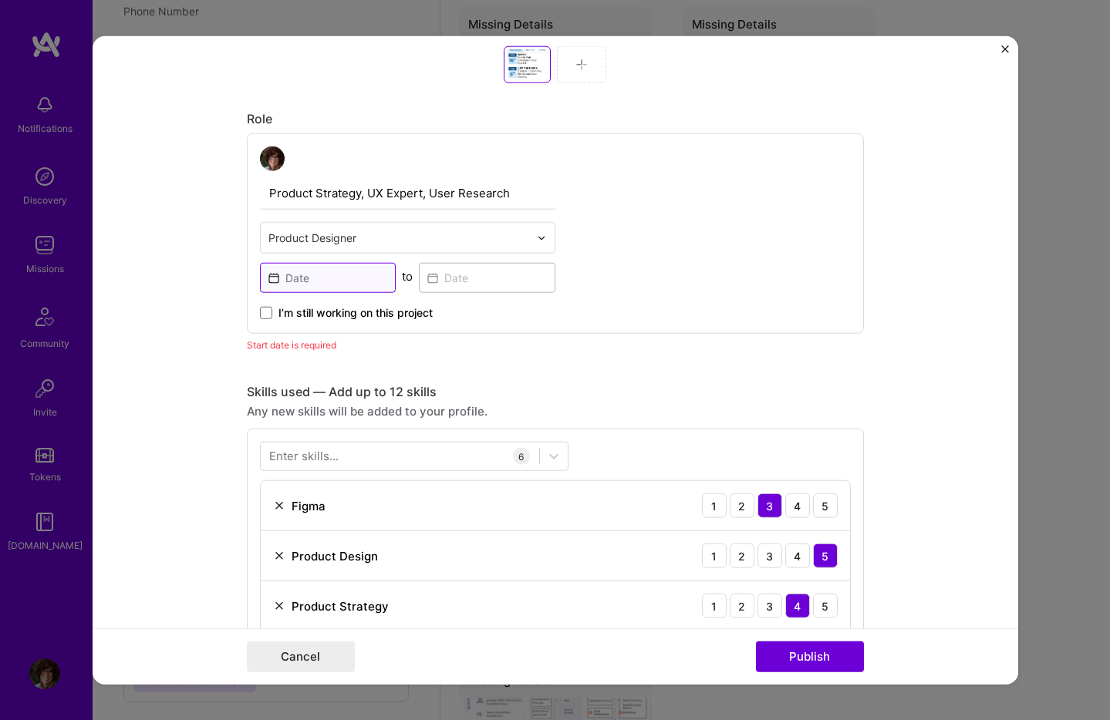
click at [305, 285] on input at bounding box center [328, 278] width 136 height 30
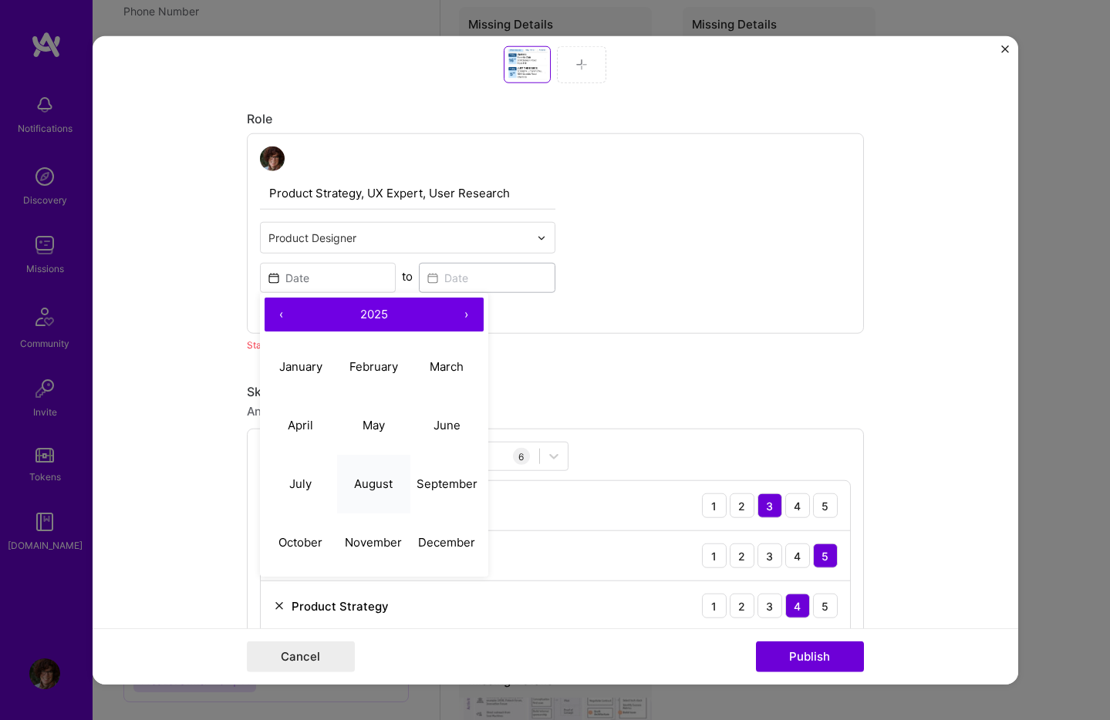
click at [357, 482] on abbr "August" at bounding box center [373, 483] width 39 height 15
type input "[DATE]"
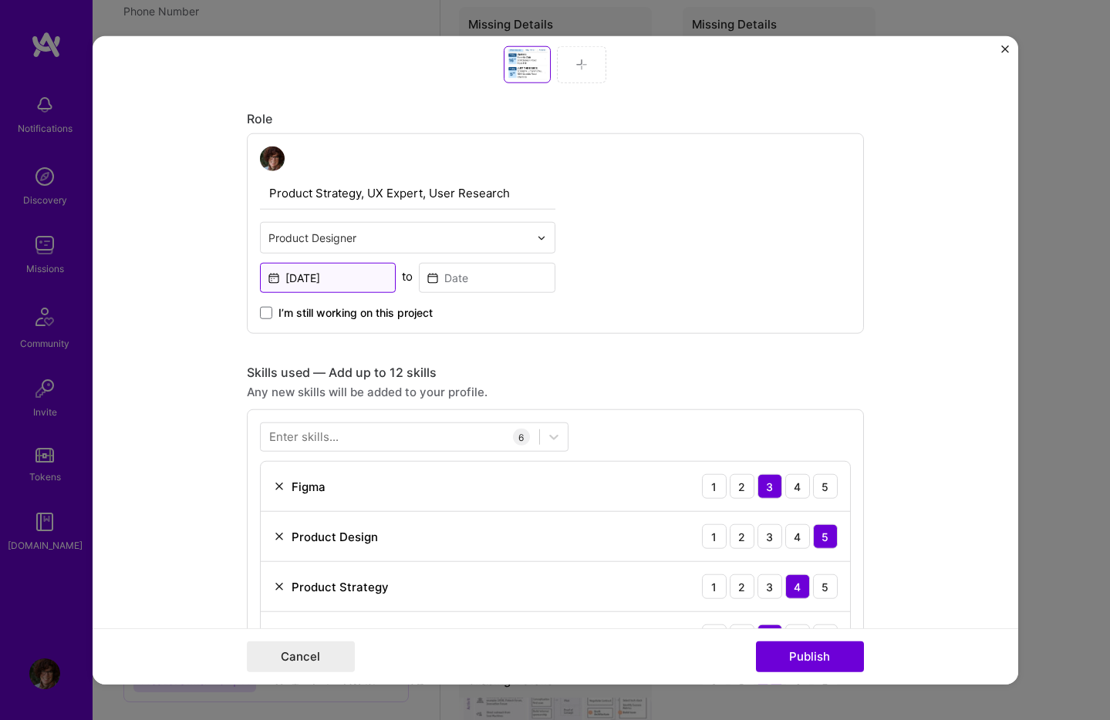
click at [322, 274] on input "[DATE]" at bounding box center [328, 278] width 136 height 30
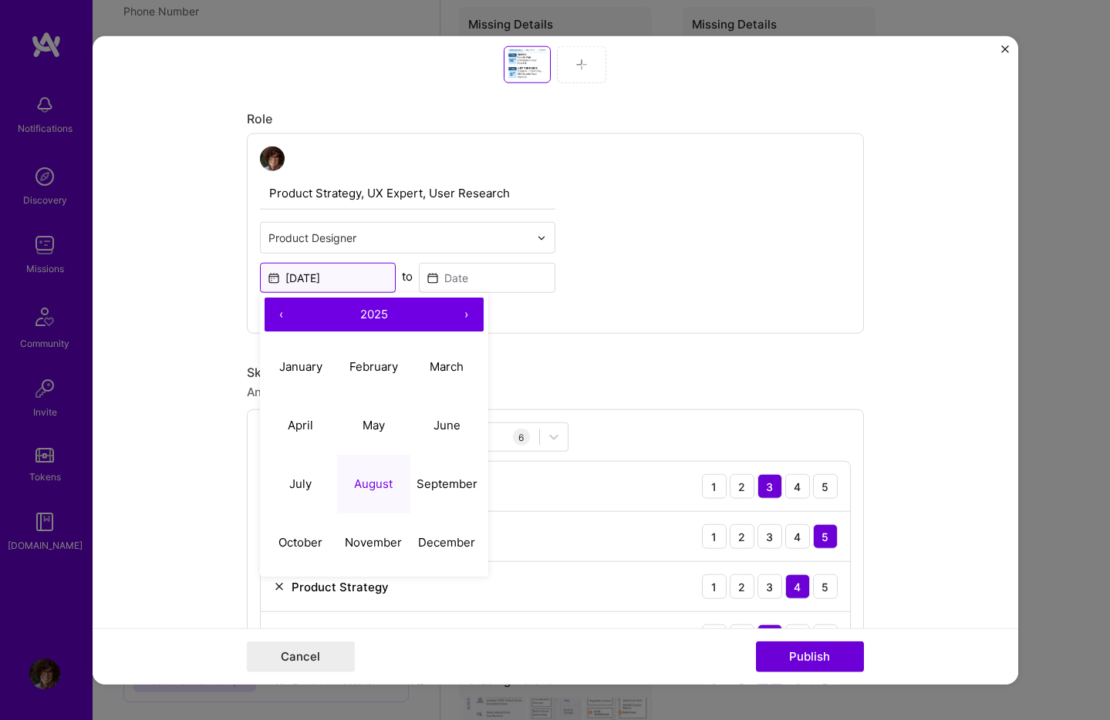
click at [334, 276] on input "[DATE]" at bounding box center [328, 278] width 136 height 30
click at [283, 315] on button "‹" at bounding box center [281, 315] width 34 height 34
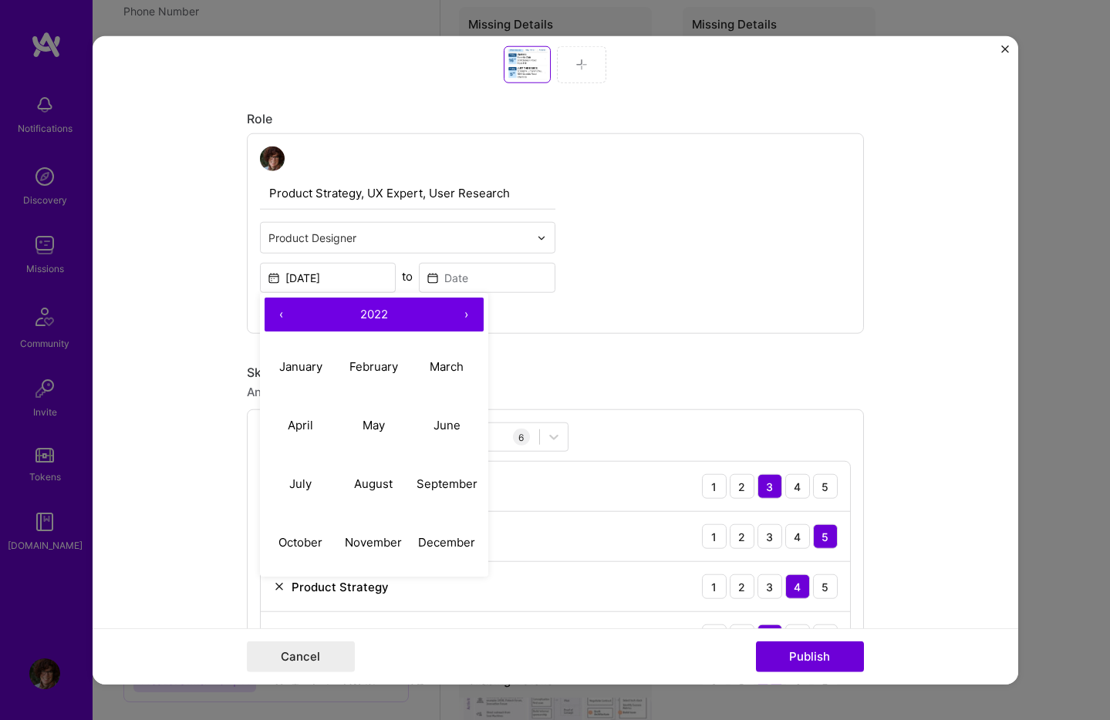
click at [283, 315] on button "‹" at bounding box center [281, 315] width 34 height 34
click at [568, 312] on div "Product Strategy, UX Expert, User Research Product Designer [DATE] ‹ 2019 › Jan…" at bounding box center [555, 233] width 617 height 200
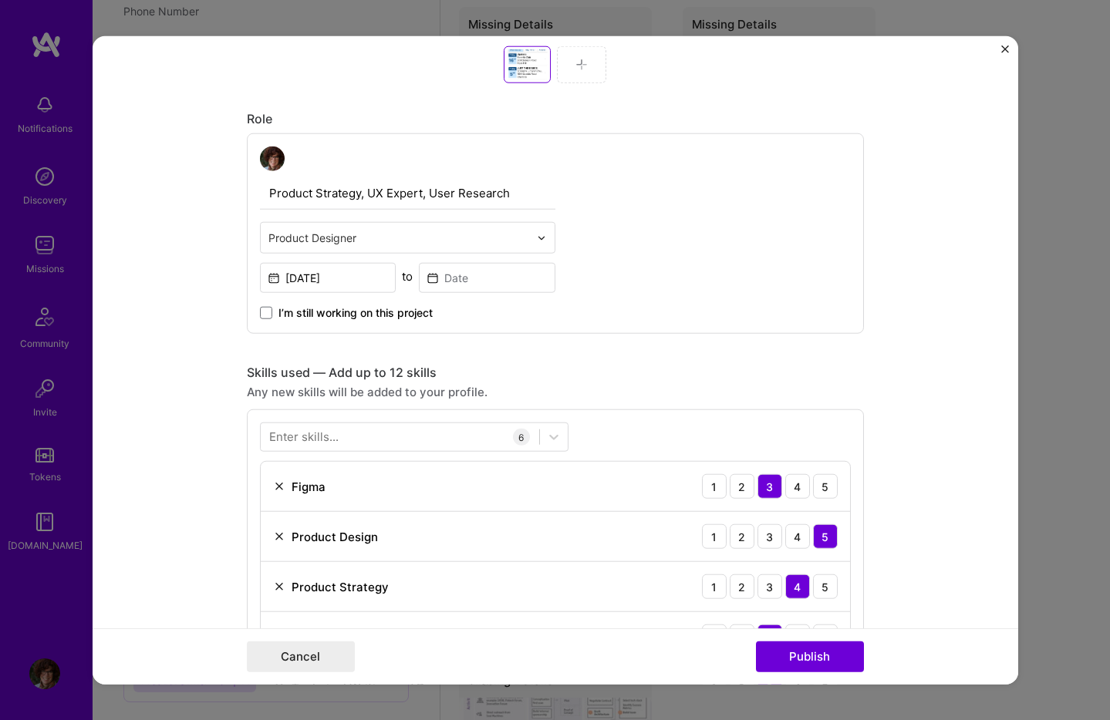
click at [295, 315] on span "I’m still working on this project" at bounding box center [355, 312] width 154 height 15
click at [0, 0] on input "I’m still working on this project" at bounding box center [0, 0] width 0 height 0
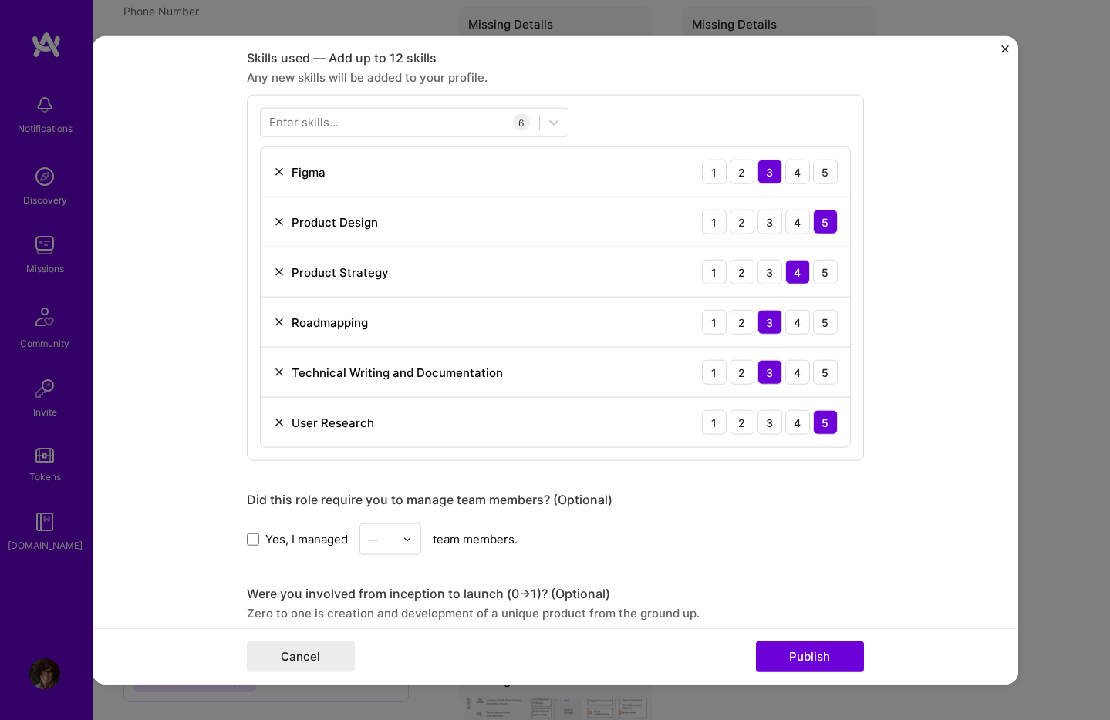
scroll to position [1204, 0]
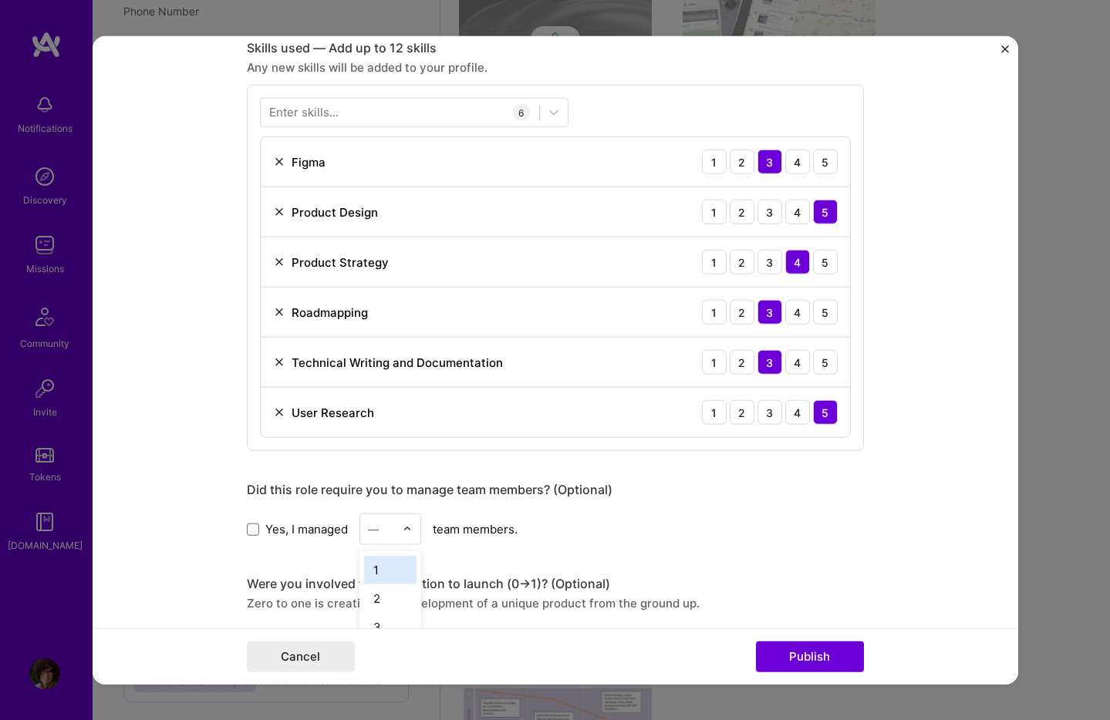
click at [406, 526] on img at bounding box center [406, 528] width 9 height 9
drag, startPoint x: 396, startPoint y: 595, endPoint x: 377, endPoint y: 578, distance: 25.6
click at [394, 593] on div "2" at bounding box center [390, 598] width 52 height 29
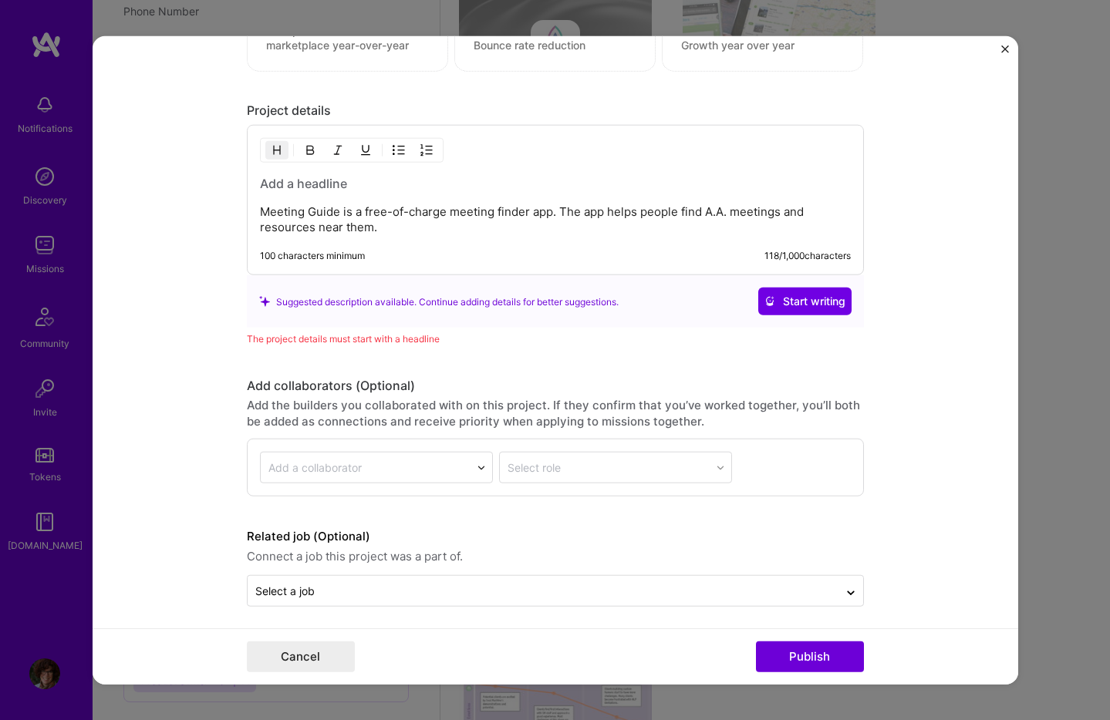
scroll to position [1983, 0]
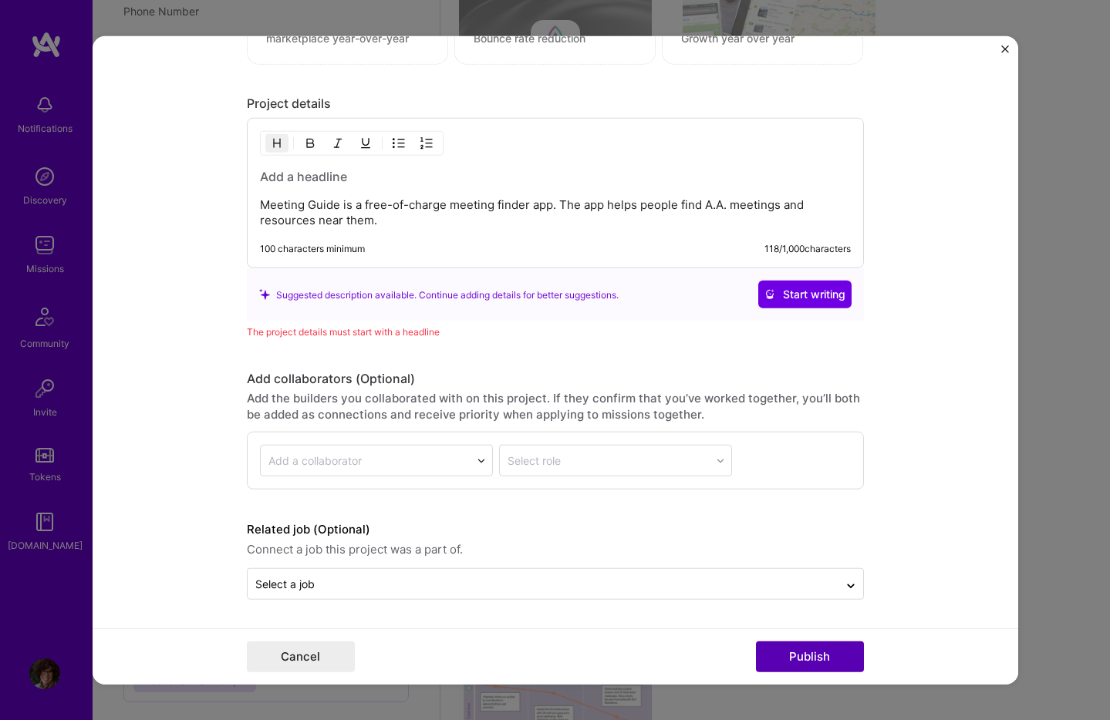
click at [836, 652] on button "Publish" at bounding box center [810, 656] width 108 height 31
click at [806, 651] on button "Publish" at bounding box center [810, 656] width 108 height 31
click at [807, 654] on button "Publish" at bounding box center [810, 656] width 108 height 31
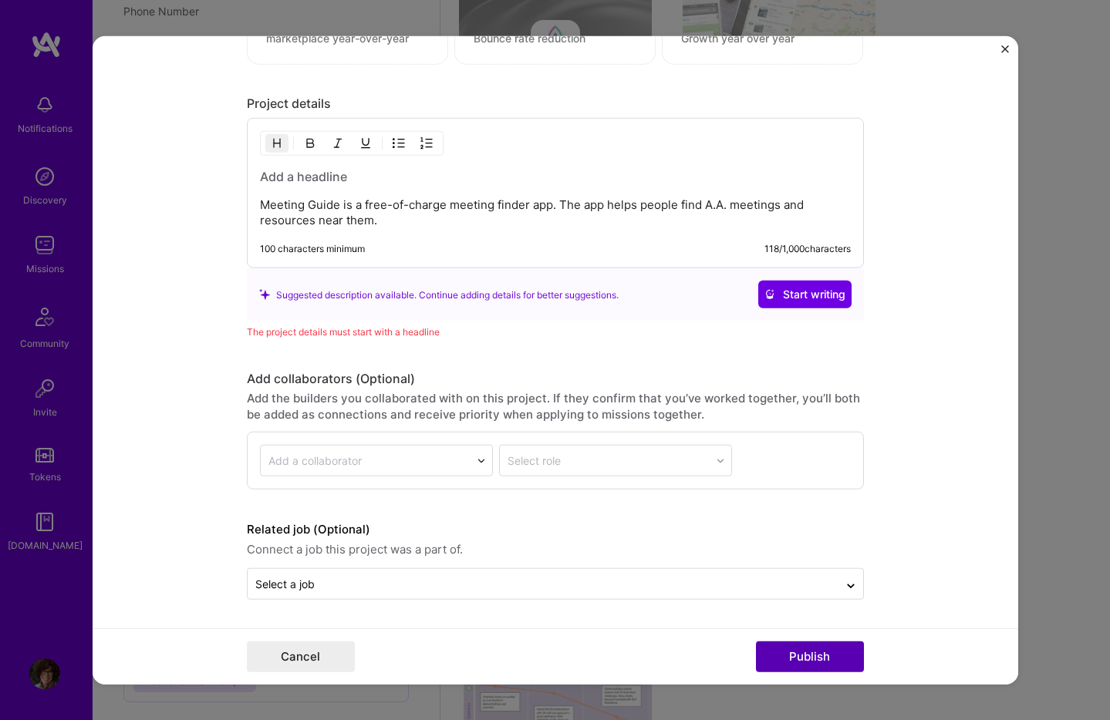
click at [807, 654] on button "Publish" at bounding box center [810, 656] width 108 height 31
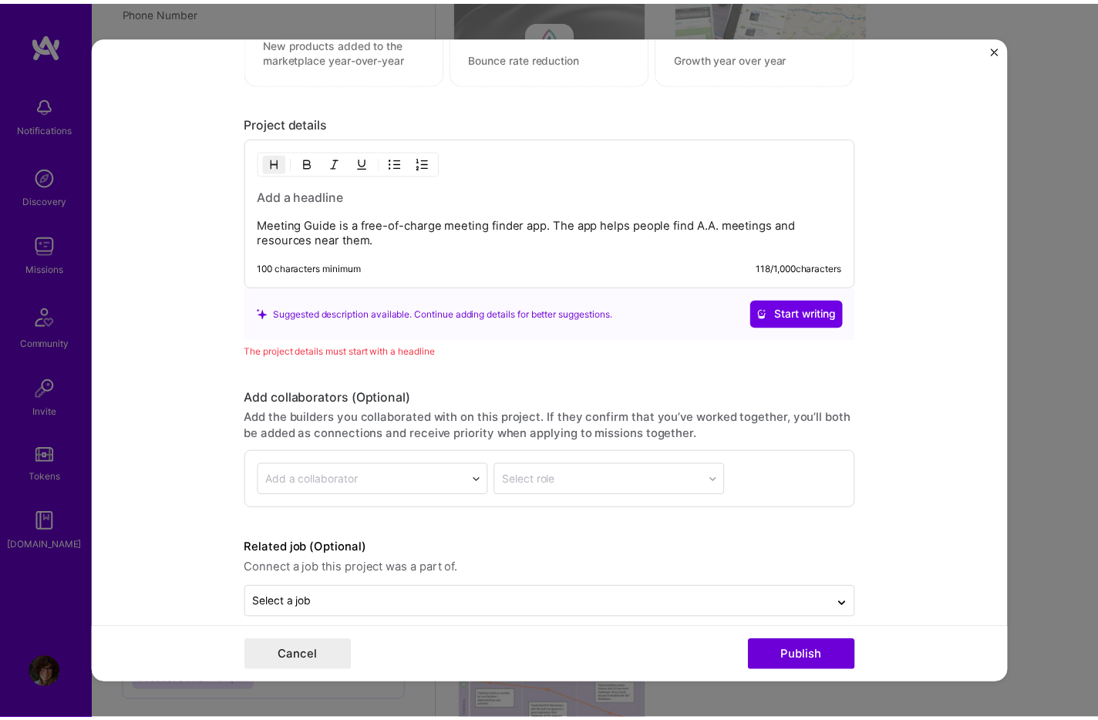
scroll to position [1954, 0]
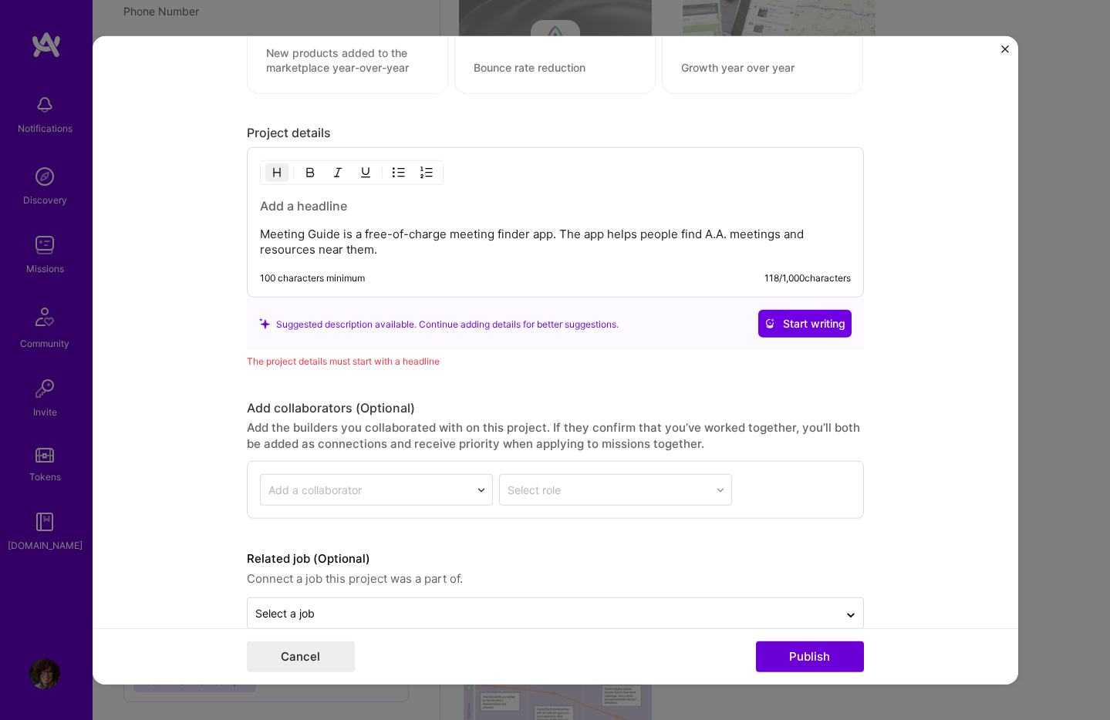
click at [278, 202] on h3 at bounding box center [555, 205] width 591 height 17
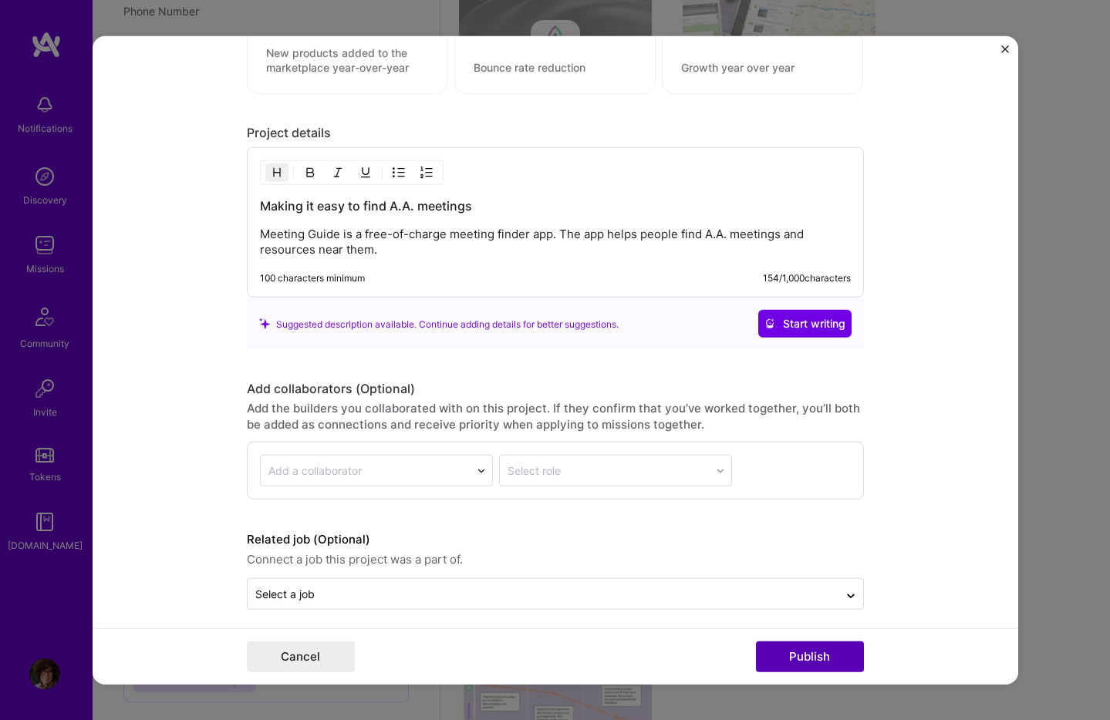
click at [828, 654] on button "Publish" at bounding box center [810, 656] width 108 height 31
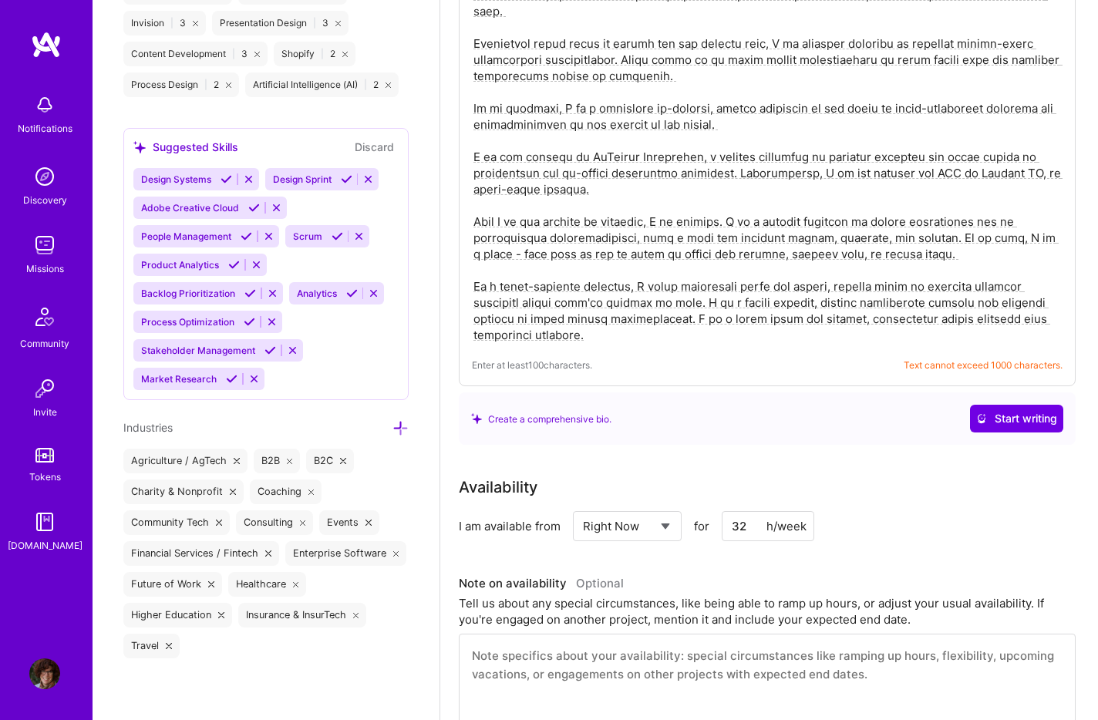
scroll to position [0, 0]
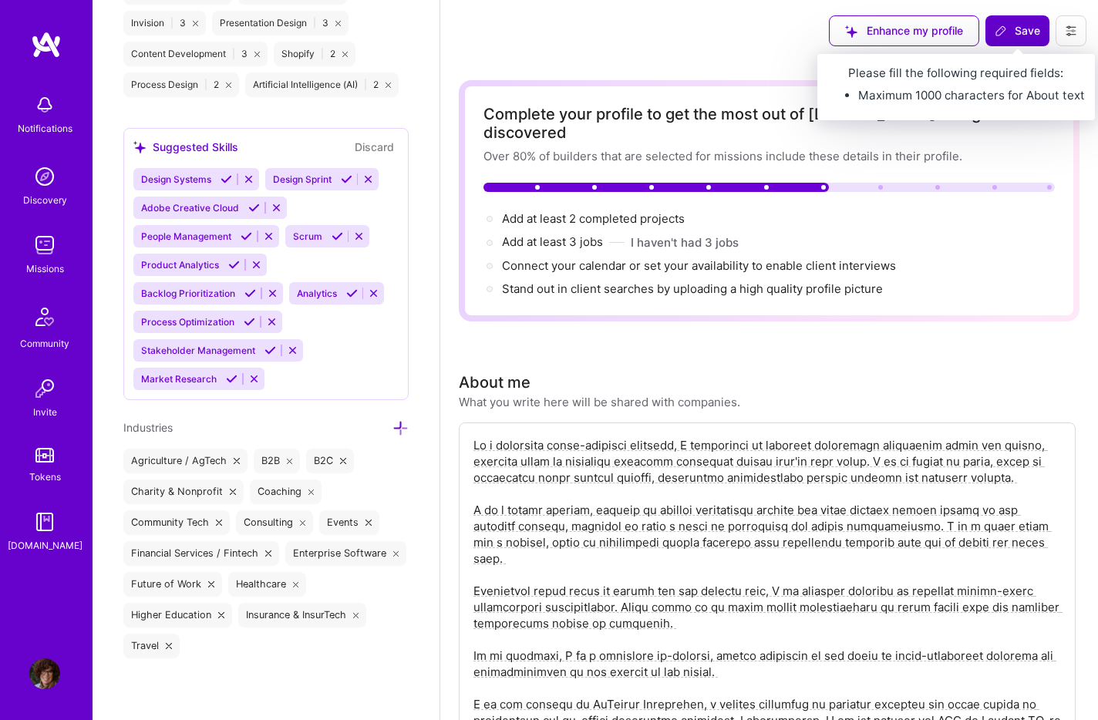
click at [1021, 31] on span "Save" at bounding box center [1017, 30] width 45 height 15
click at [1017, 27] on span "Save" at bounding box center [1017, 30] width 45 height 15
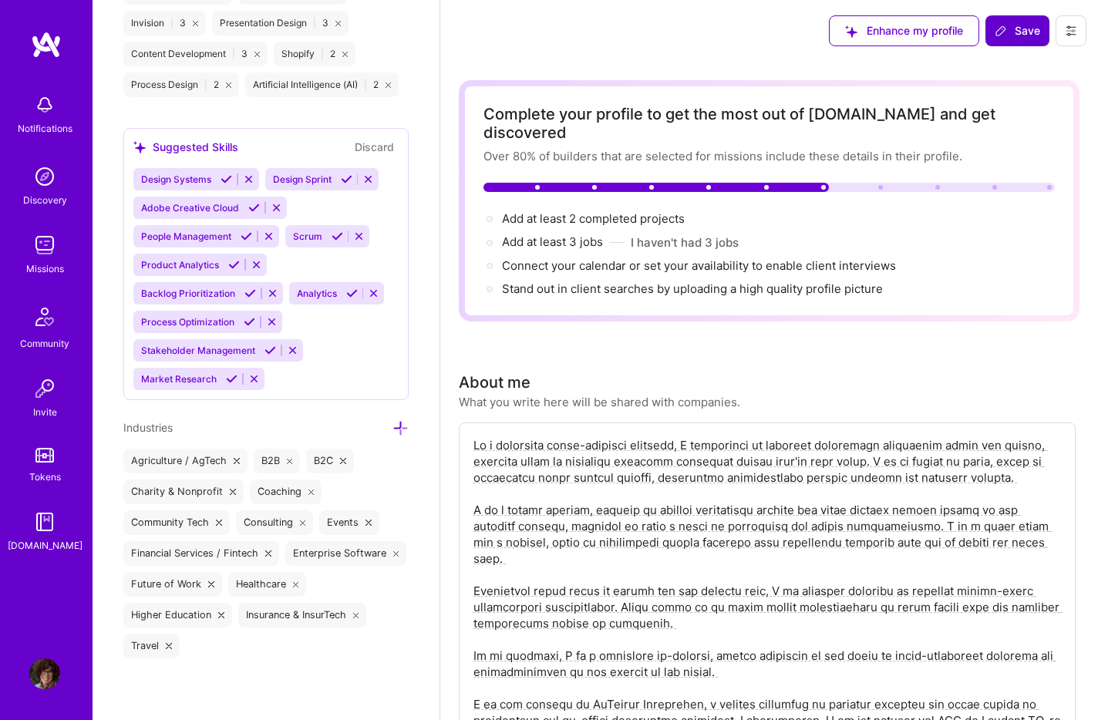
click at [1017, 27] on span "Save" at bounding box center [1017, 30] width 45 height 15
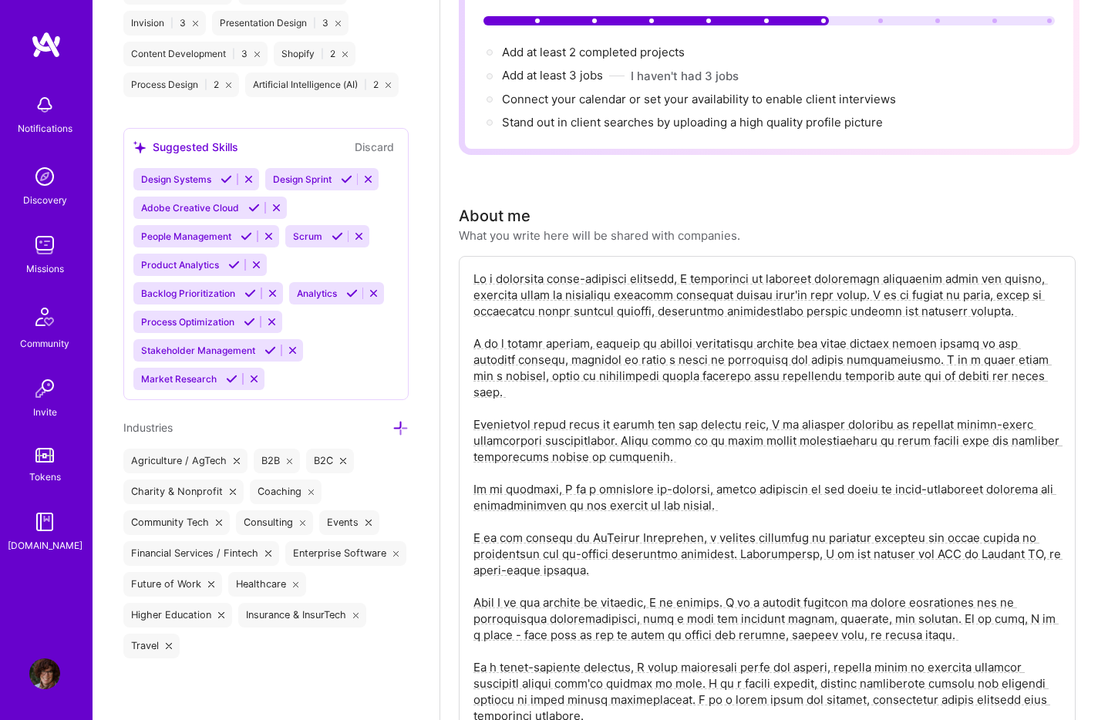
scroll to position [177, 0]
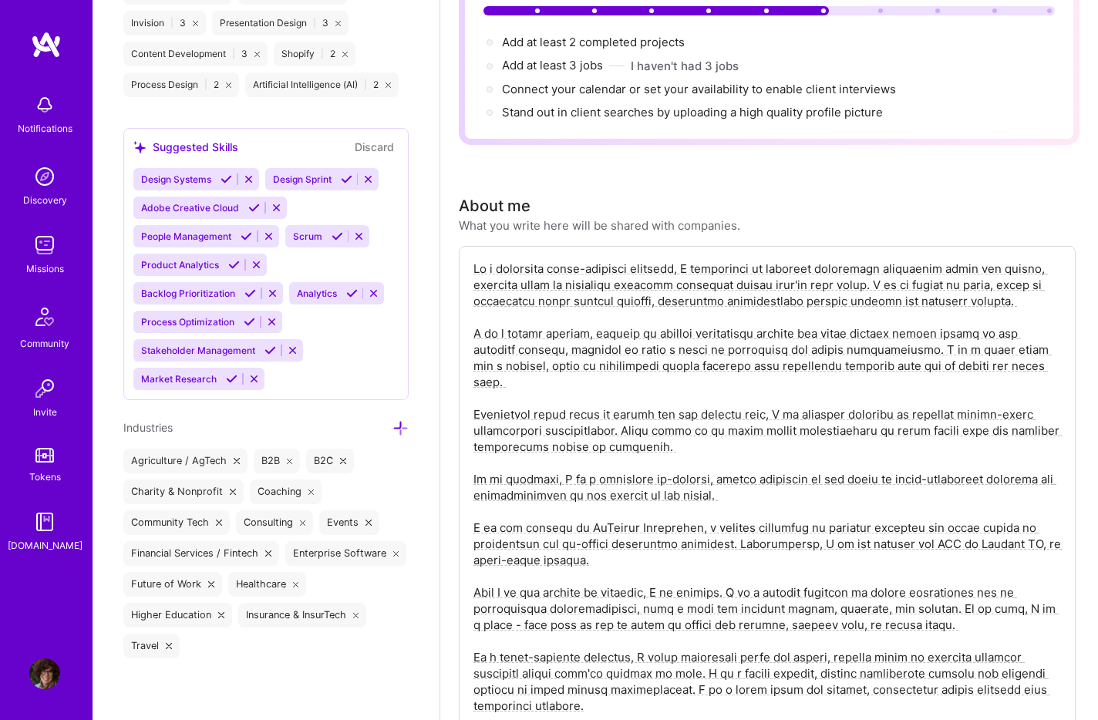
click at [478, 554] on textarea at bounding box center [767, 487] width 591 height 456
drag, startPoint x: 470, startPoint y: 556, endPoint x: 587, endPoint y: 604, distance: 126.2
click at [587, 604] on div "Enter at least 100 characters. Text cannot exceed 1000 characters." at bounding box center [767, 501] width 617 height 511
drag, startPoint x: 611, startPoint y: 683, endPoint x: 473, endPoint y: 558, distance: 186.1
click at [473, 558] on textarea at bounding box center [767, 487] width 591 height 456
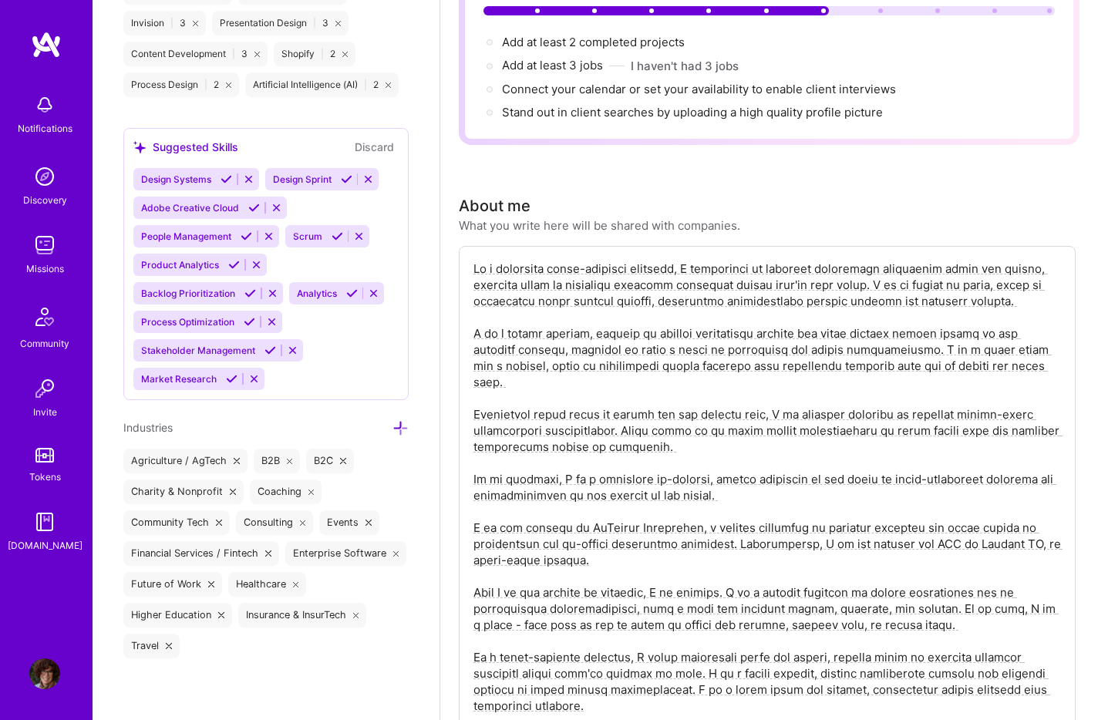
click at [563, 641] on textarea at bounding box center [767, 487] width 591 height 456
drag, startPoint x: 472, startPoint y: 620, endPoint x: 679, endPoint y: 674, distance: 213.6
click at [679, 674] on textarea at bounding box center [767, 487] width 591 height 456
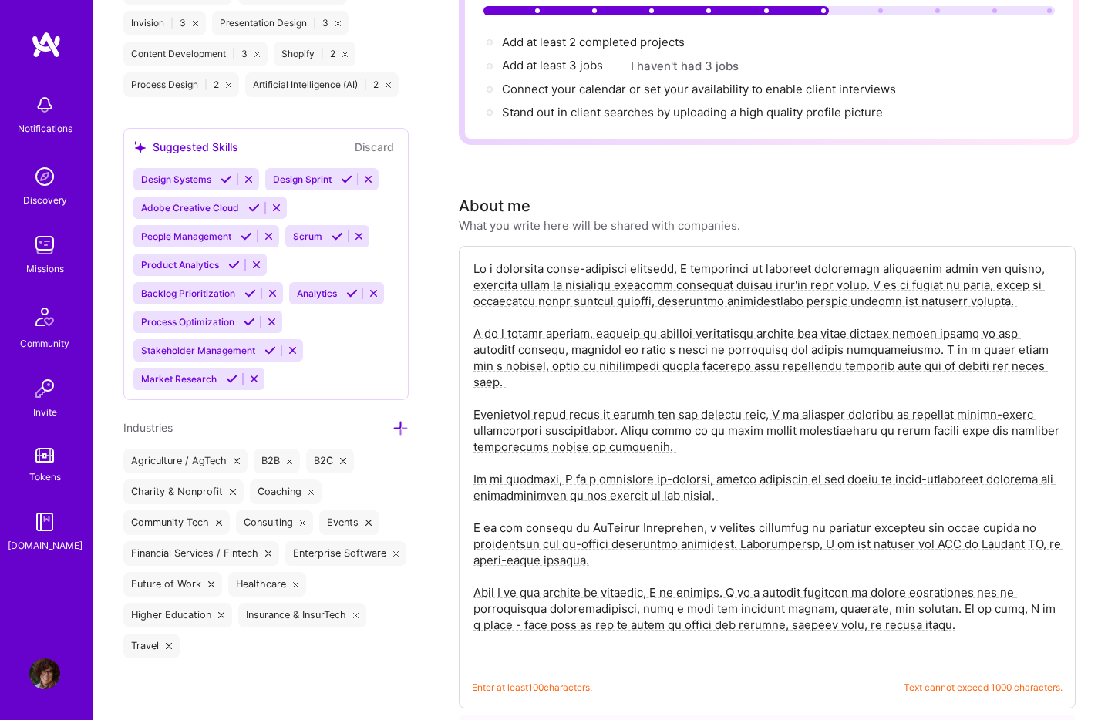
drag, startPoint x: 474, startPoint y: 250, endPoint x: 777, endPoint y: 615, distance: 474.2
click at [777, 615] on textarea at bounding box center [767, 463] width 591 height 408
paste textarea "human-centered designer, I craft narratives about the future, guiding teams to …"
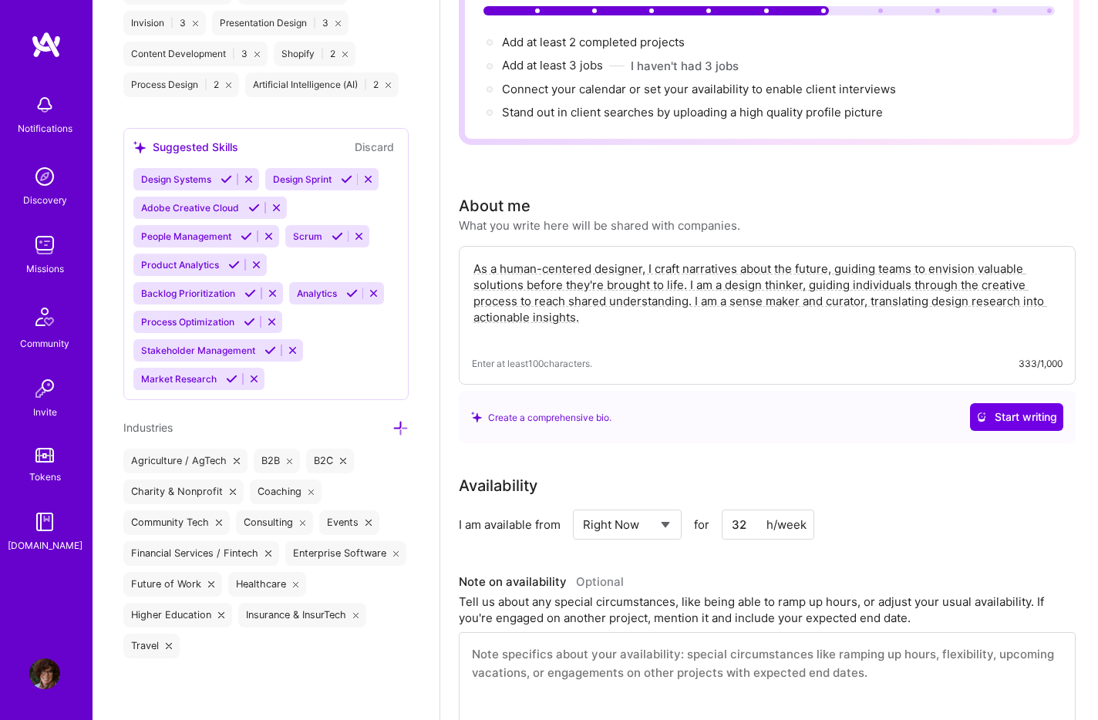
scroll to position [0, 0]
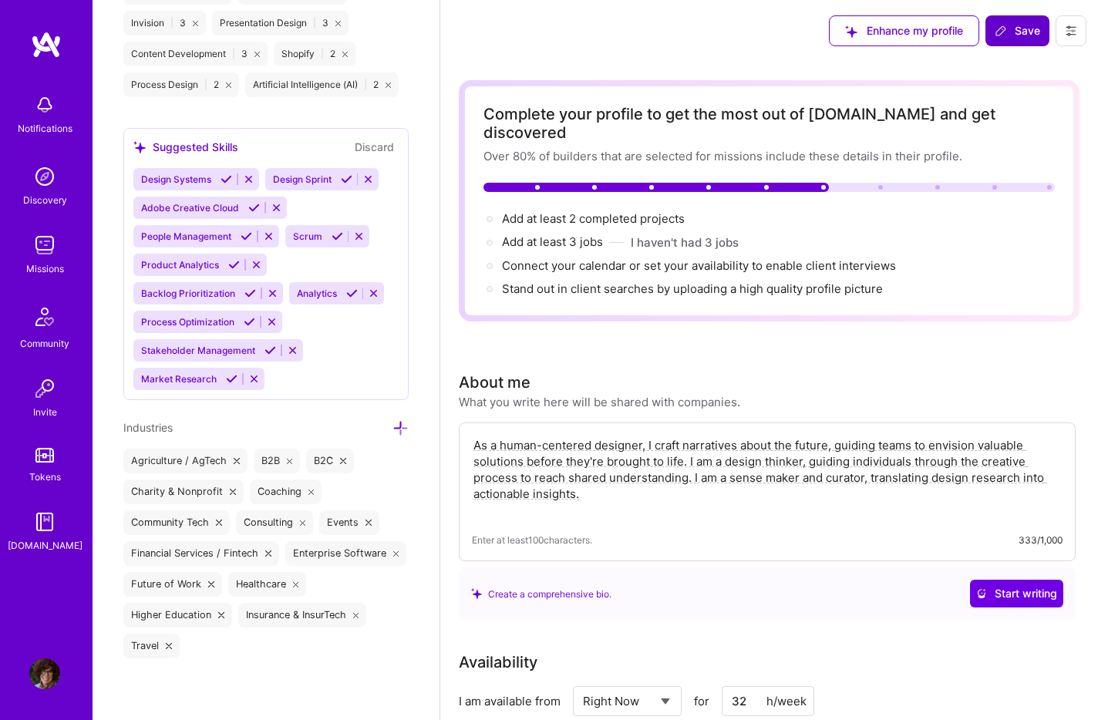
type textarea "As a human-centered designer, I craft narratives about the future, guiding team…"
click at [1019, 25] on span "Save" at bounding box center [1017, 30] width 45 height 15
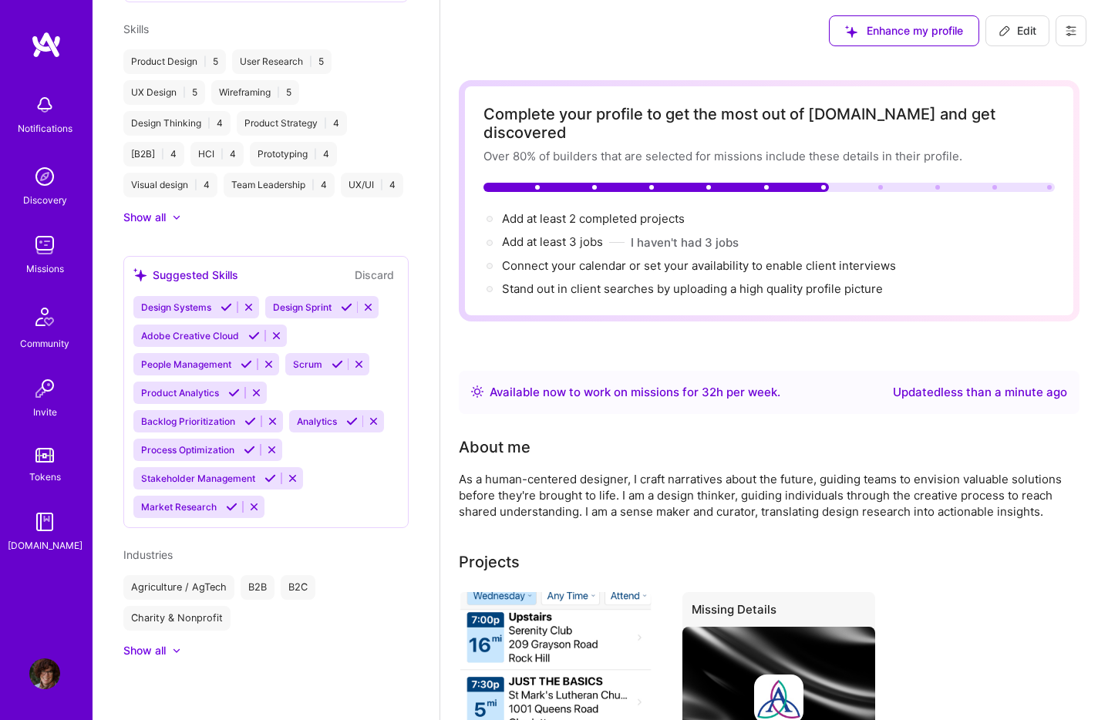
scroll to position [858, 0]
